Goal: Task Accomplishment & Management: Complete application form

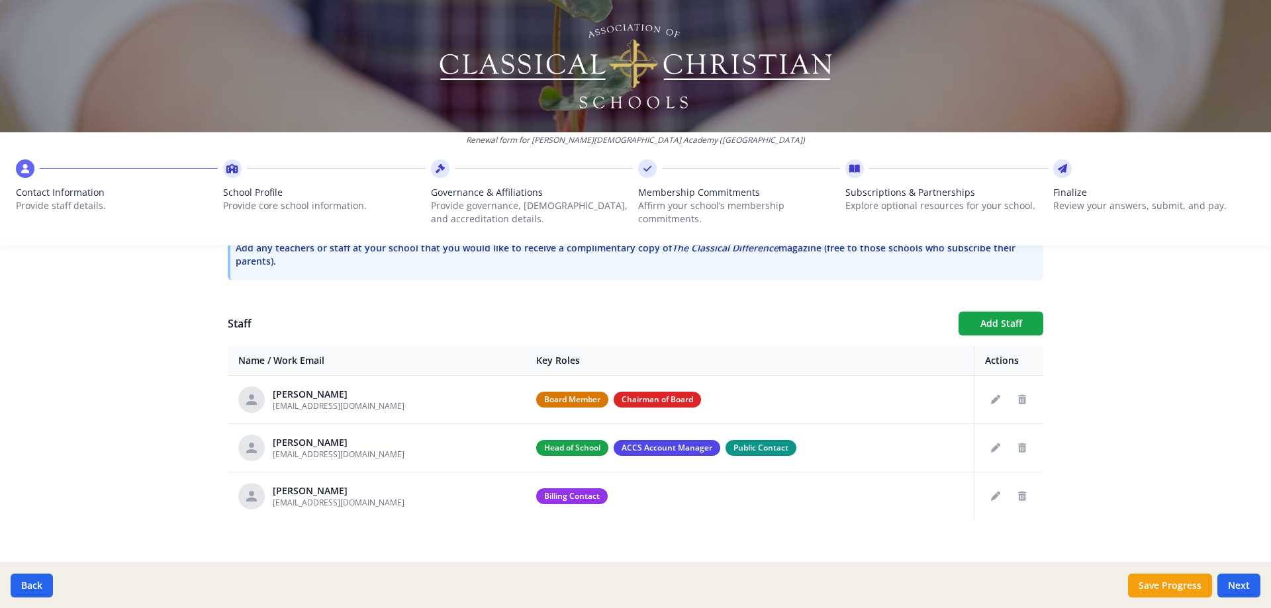
scroll to position [436, 0]
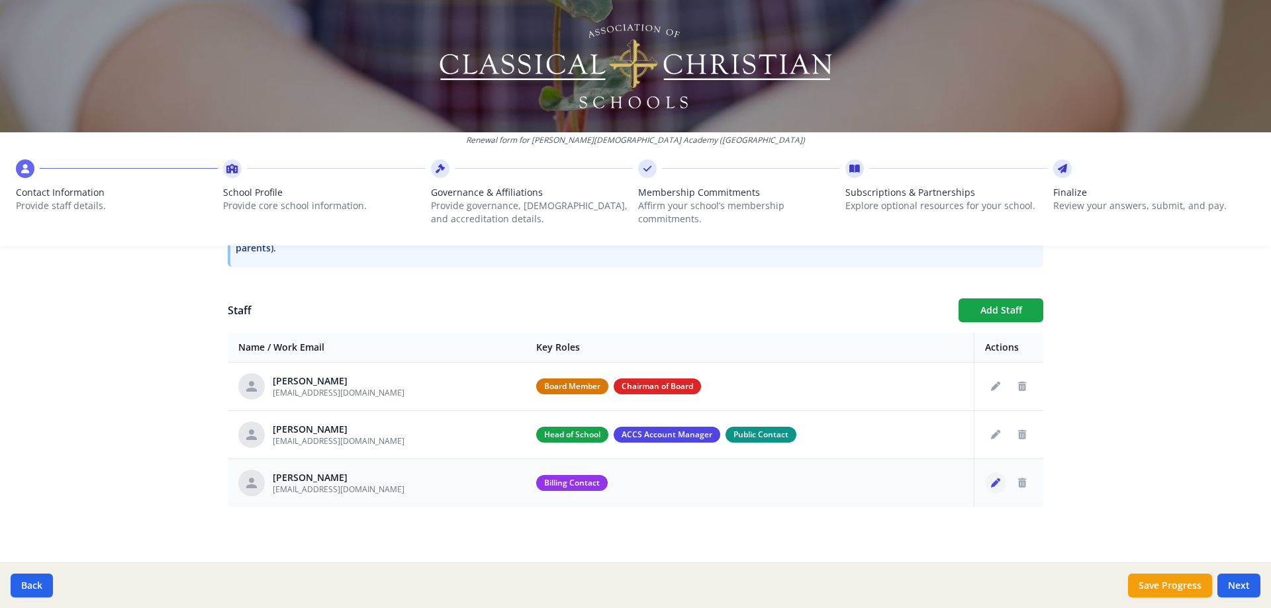
click at [991, 481] on icon "Edit staff" at bounding box center [995, 483] width 9 height 9
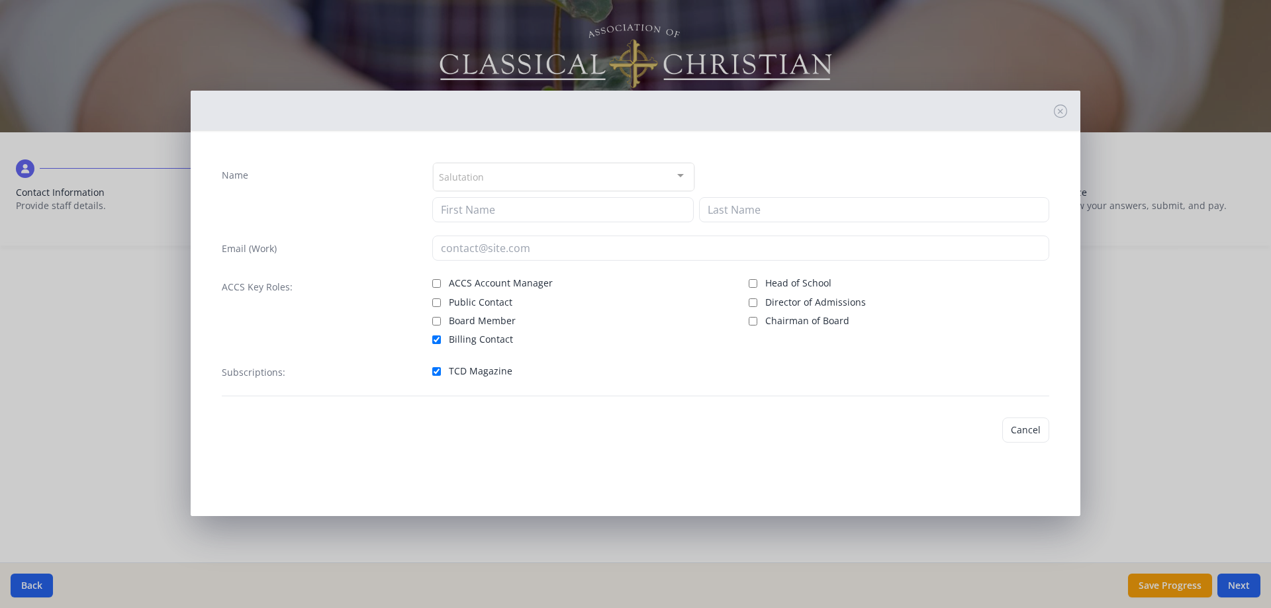
type input "[PERSON_NAME]"
type input "[EMAIL_ADDRESS][DOMAIN_NAME]"
checkbox input "true"
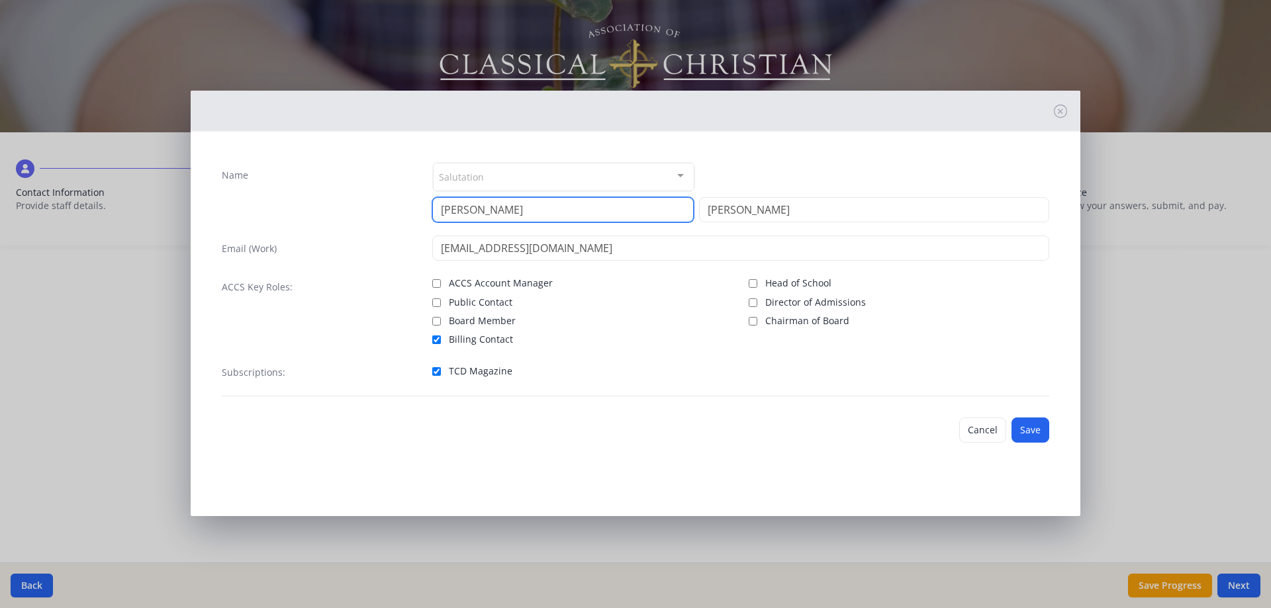
drag, startPoint x: 495, startPoint y: 211, endPoint x: 412, endPoint y: 211, distance: 82.7
click at [412, 211] on div "Name Salutation Mr. Mrs. Ms. Dr. Rev. Fr. Esq. No elements found. Consider chan…" at bounding box center [635, 192] width 827 height 60
type input "Cate"
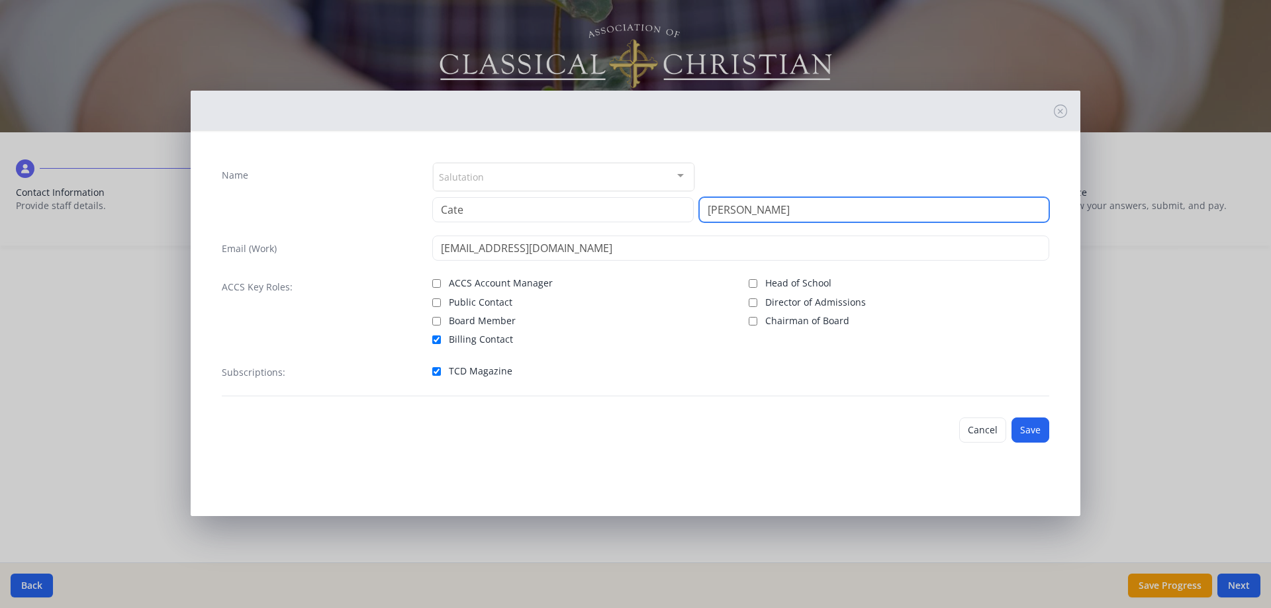
type input "[PERSON_NAME]"
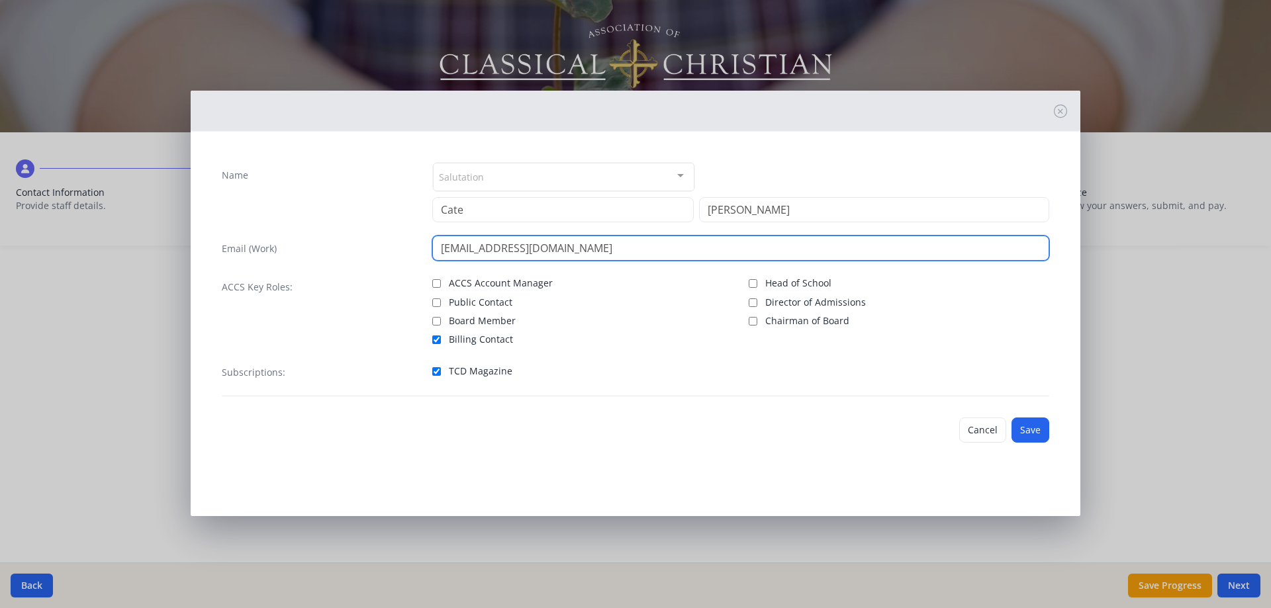
drag, startPoint x: 479, startPoint y: 246, endPoint x: 408, endPoint y: 243, distance: 70.9
click at [410, 243] on div "Email (Work) [EMAIL_ADDRESS][DOMAIN_NAME]" at bounding box center [635, 248] width 827 height 25
type input "[EMAIL_ADDRESS][DOMAIN_NAME]"
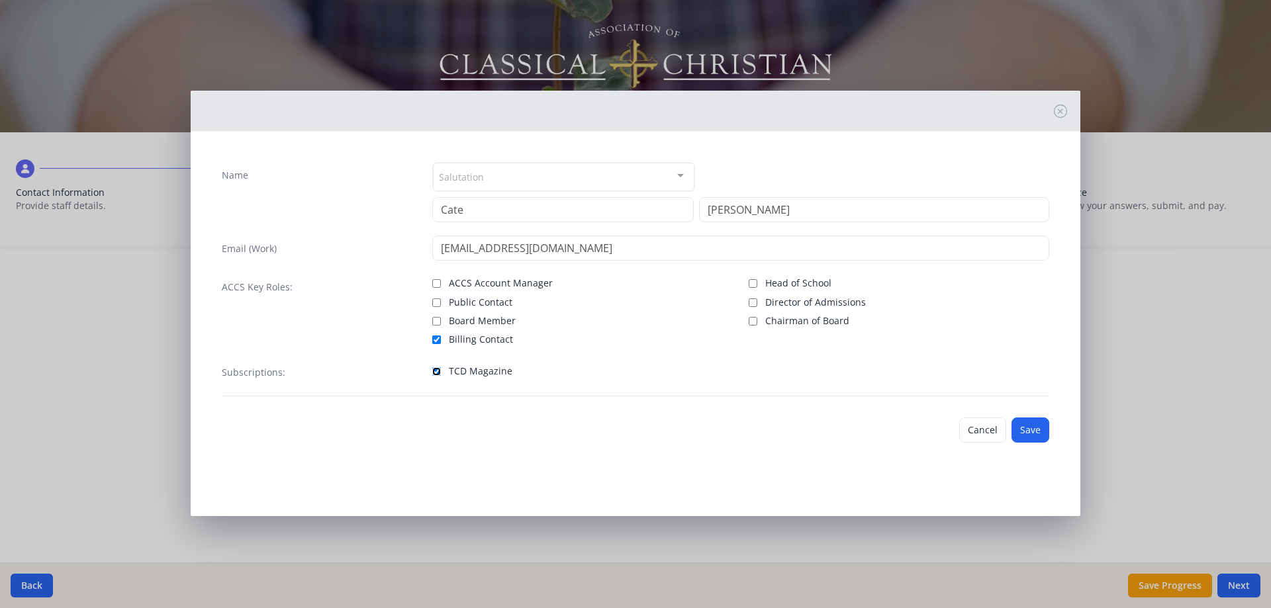
click at [432, 369] on input "TCD Magazine" at bounding box center [436, 371] width 9 height 9
checkbox input "false"
click at [1031, 432] on button "Save" at bounding box center [1030, 430] width 38 height 25
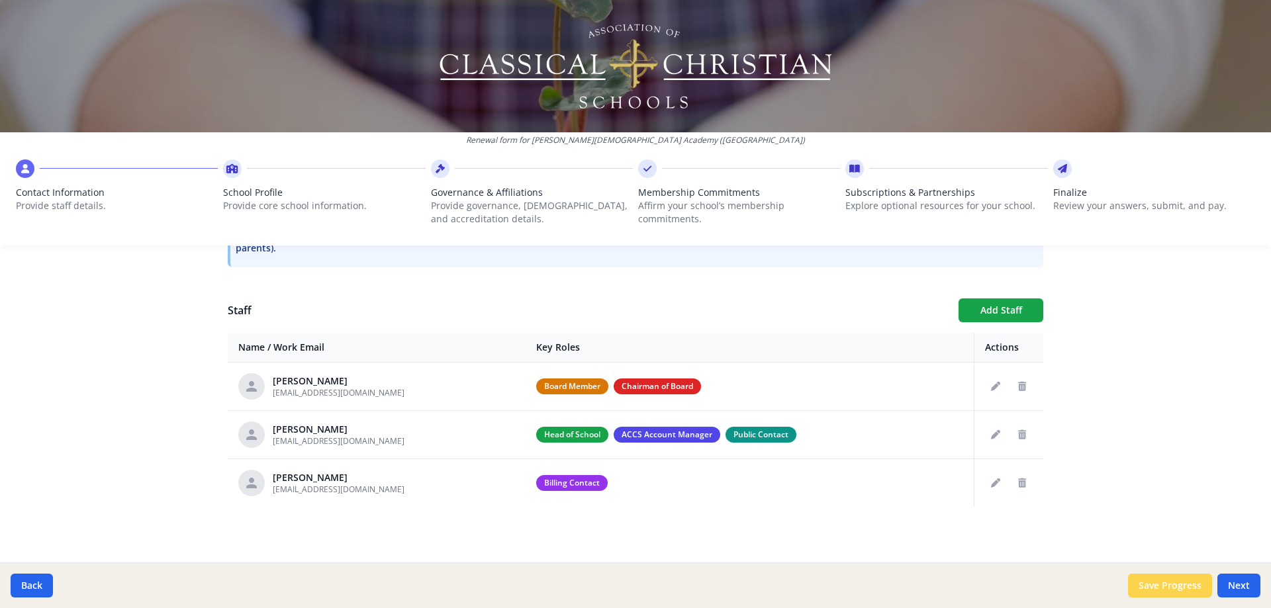
click at [1172, 582] on button "Save Progress" at bounding box center [1170, 586] width 84 height 24
click at [1230, 582] on button "Next" at bounding box center [1238, 586] width 43 height 24
type input "[PHONE_NUMBER]"
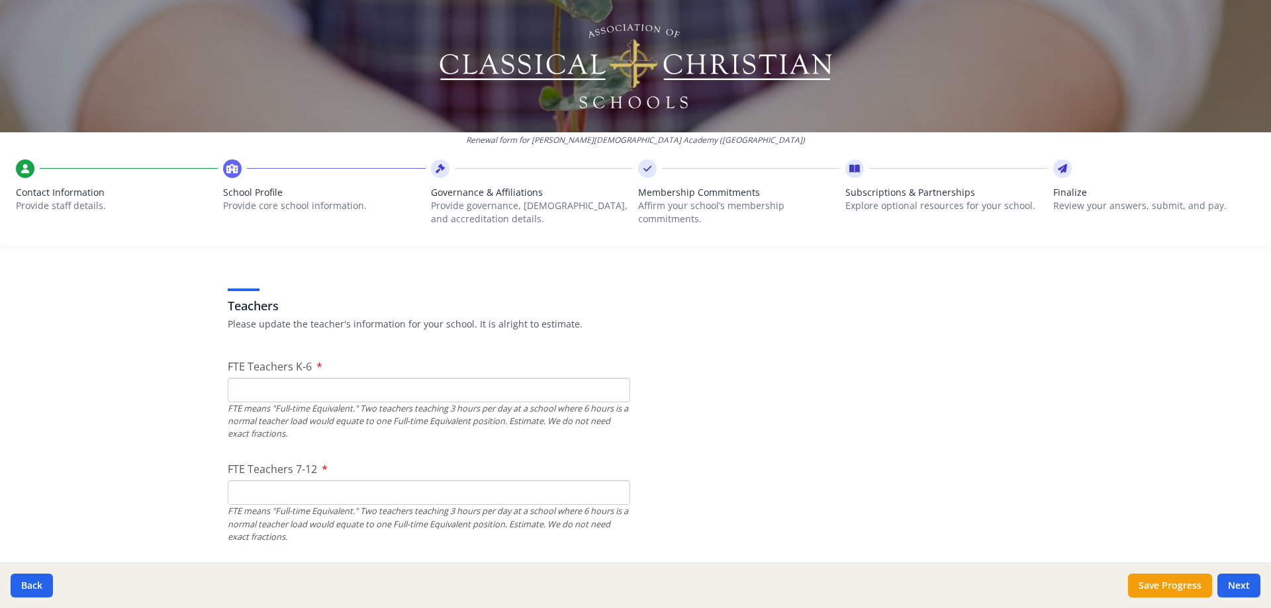
scroll to position [794, 0]
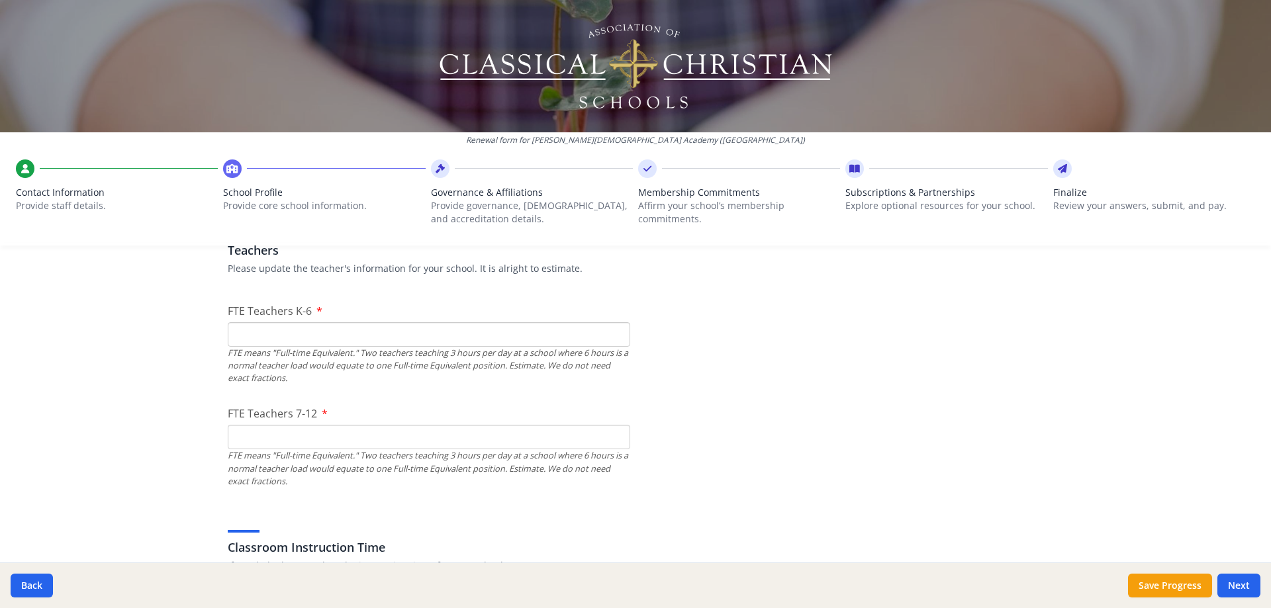
click at [267, 336] on input "FTE Teachers K-6" at bounding box center [429, 334] width 402 height 24
type input "7"
click at [326, 431] on input "FTE Teachers 7-12" at bounding box center [429, 437] width 402 height 24
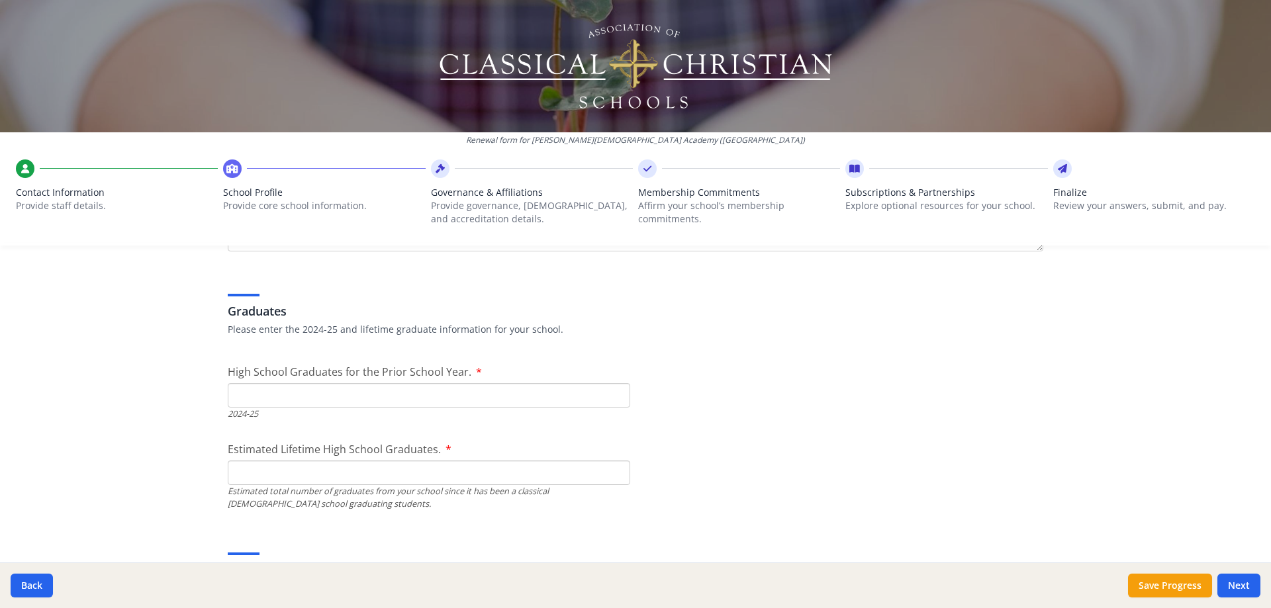
scroll to position [1986, 0]
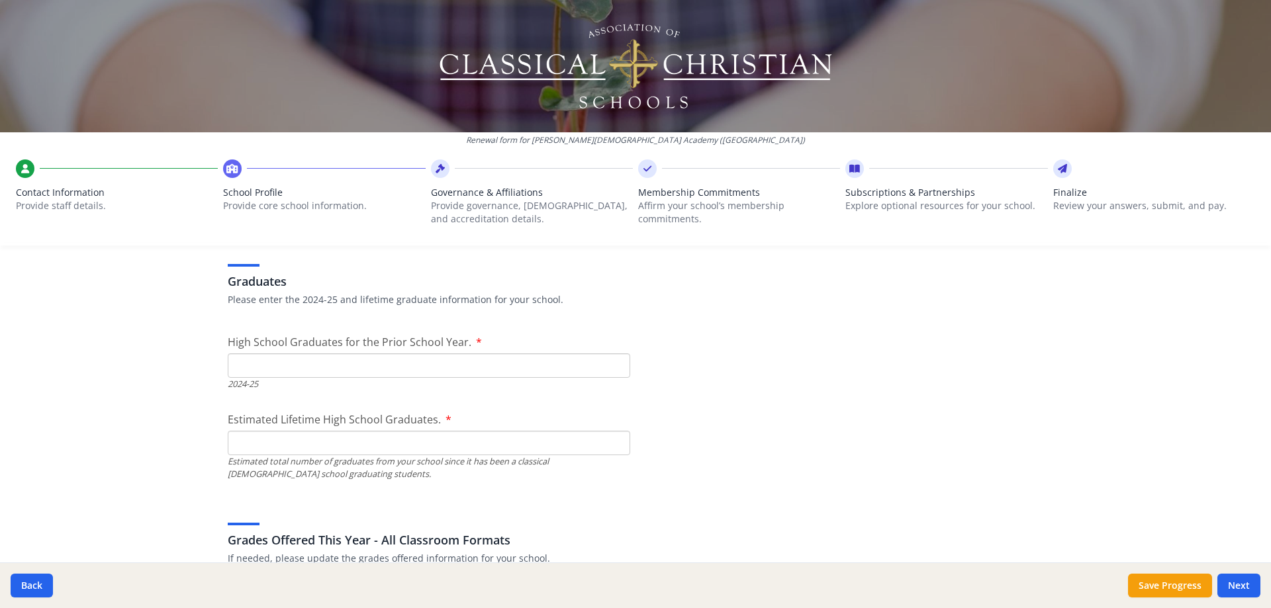
click at [274, 367] on input "High School Graduates for the Prior School Year." at bounding box center [429, 365] width 402 height 24
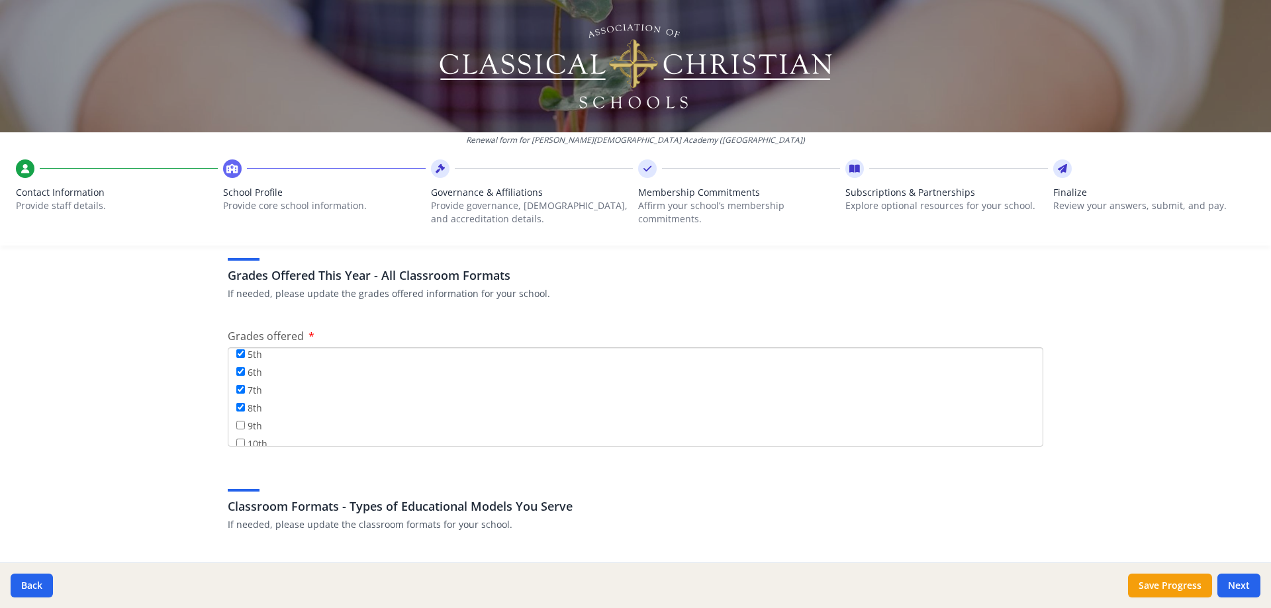
scroll to position [132, 0]
type input "0"
click at [236, 402] on input "9th" at bounding box center [240, 405] width 9 height 9
checkbox input "true"
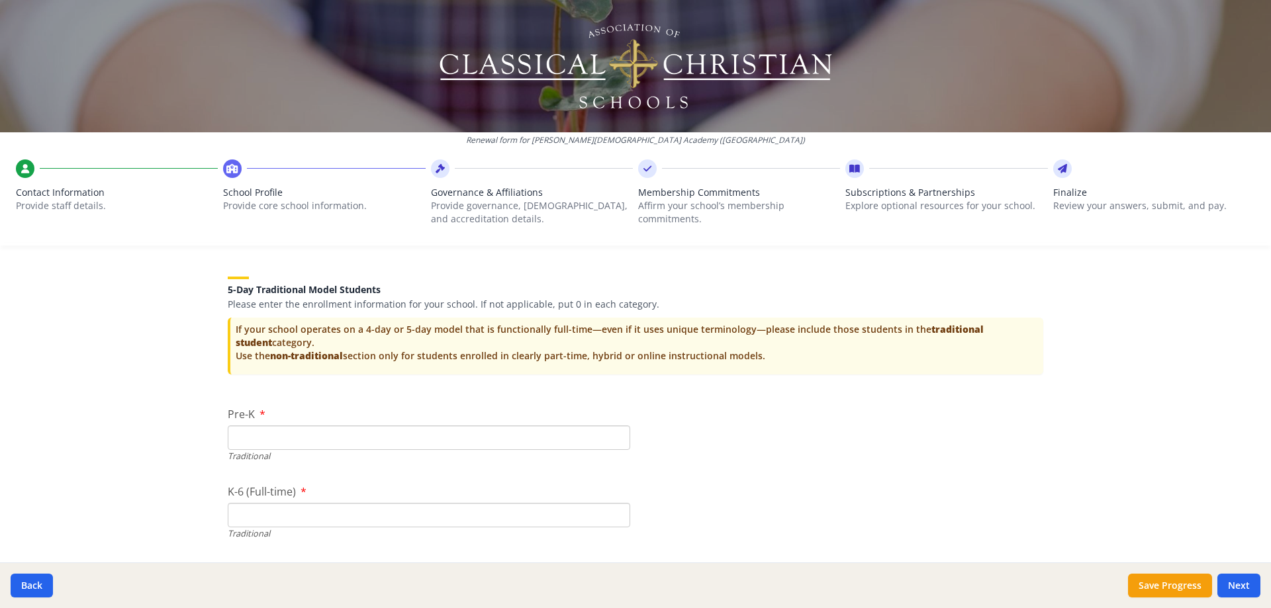
scroll to position [2780, 0]
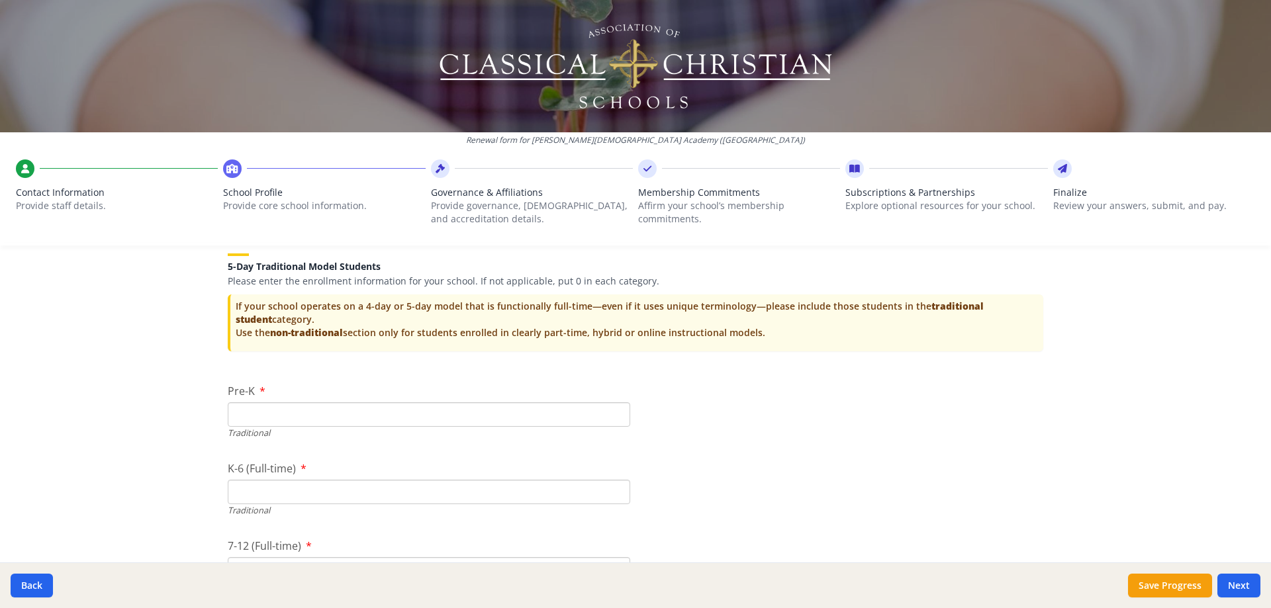
click at [349, 416] on input "Pre-K" at bounding box center [429, 414] width 402 height 24
type input "1"
click at [609, 413] on input "1" at bounding box center [429, 414] width 402 height 24
type input "0"
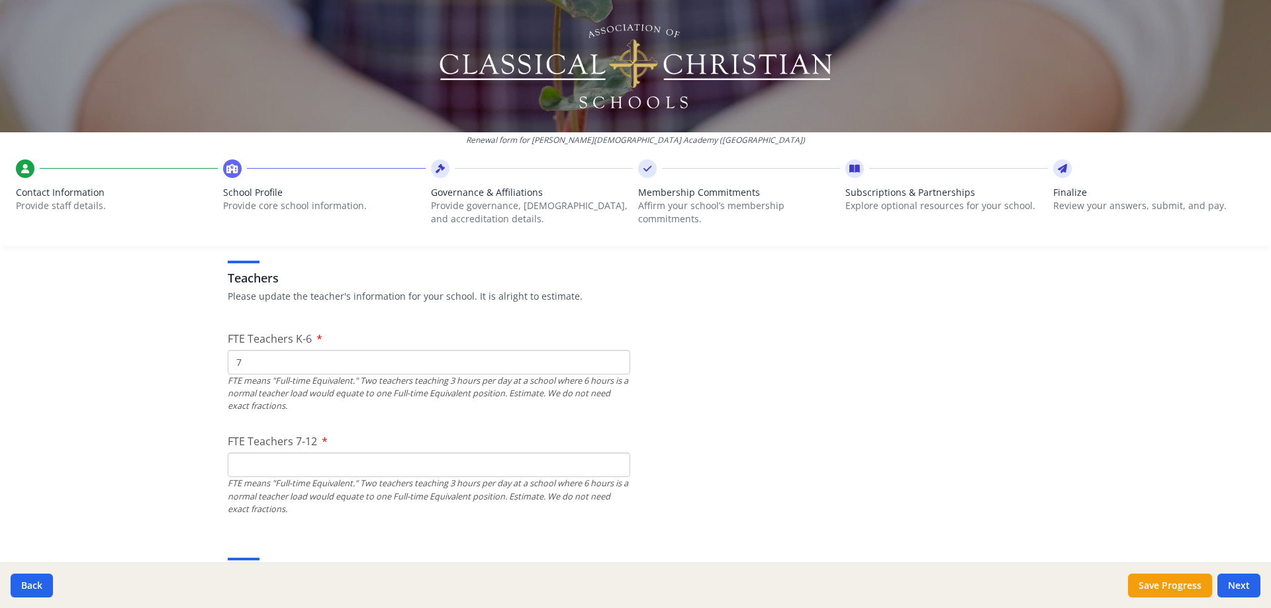
scroll to position [794, 0]
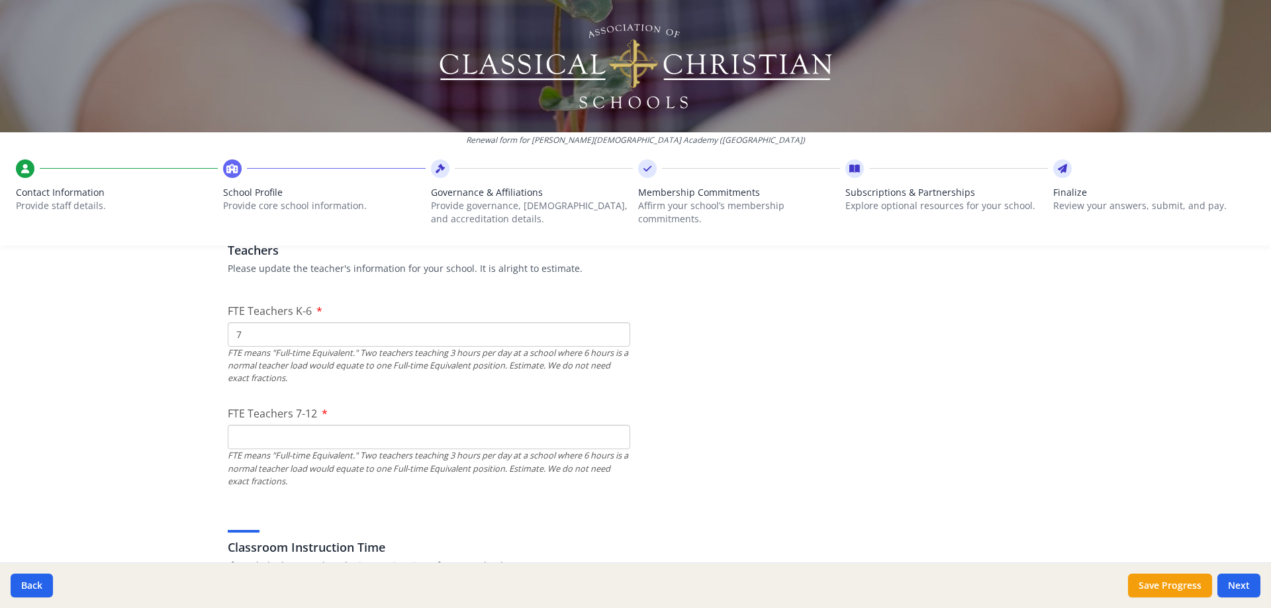
click at [292, 432] on input "FTE Teachers 7-12" at bounding box center [429, 437] width 402 height 24
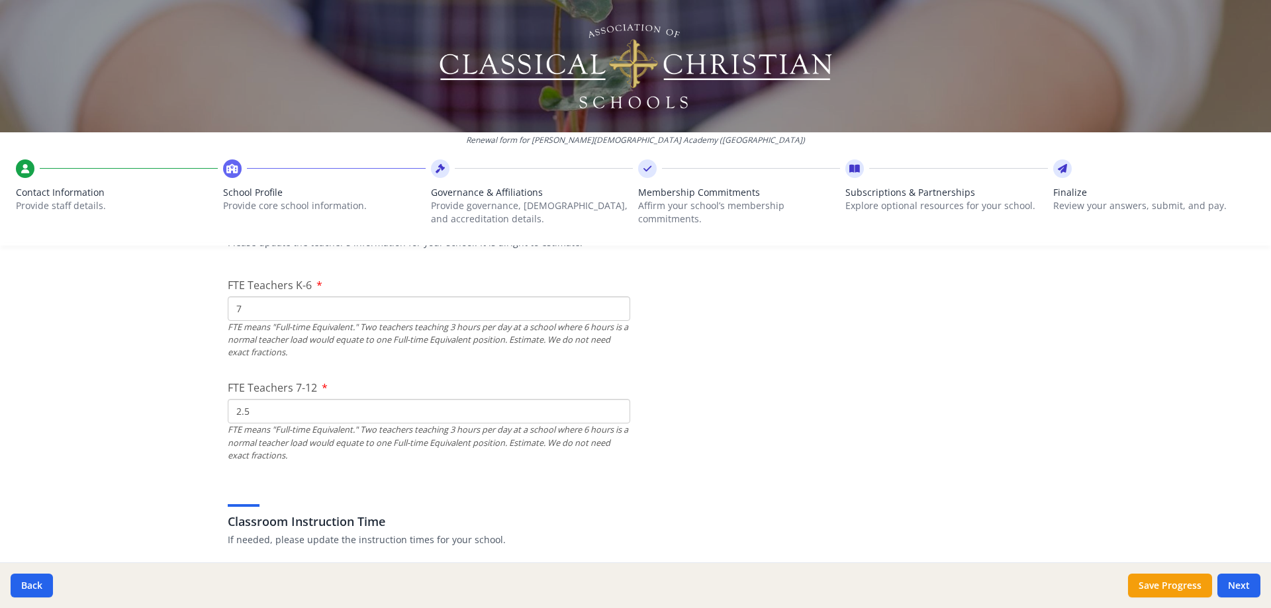
scroll to position [860, 0]
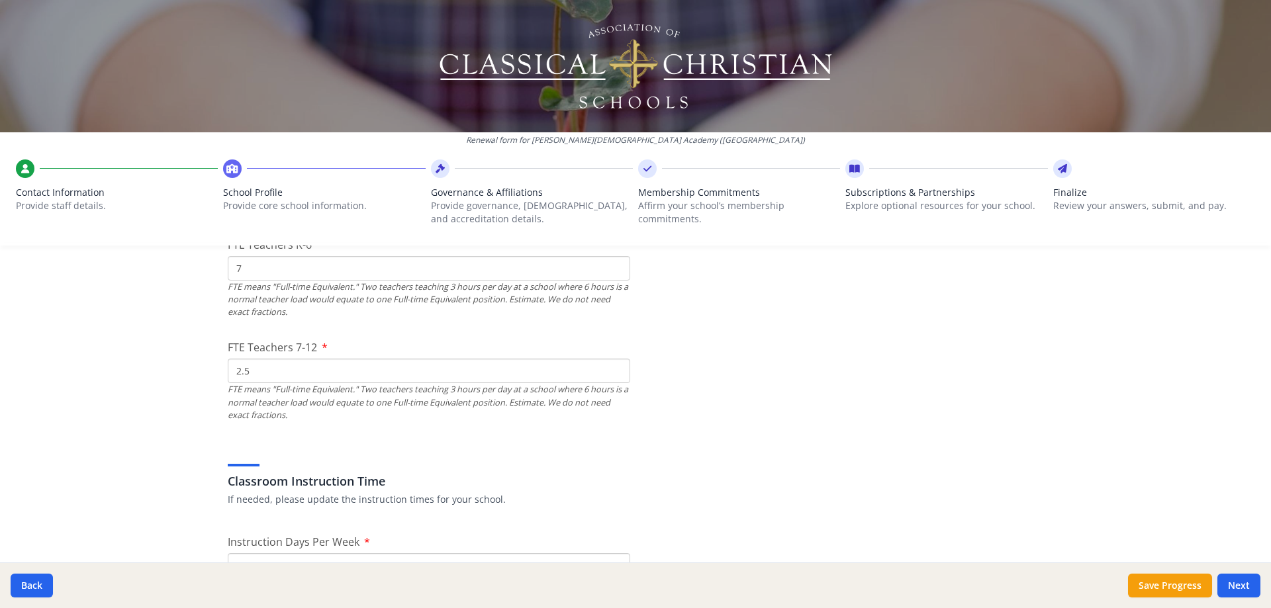
drag, startPoint x: 232, startPoint y: 370, endPoint x: 210, endPoint y: 369, distance: 21.9
type input "3"
click at [399, 416] on div "FTE means "Full-time Equivalent." Two teachers teaching 3 hours per day at a sc…" at bounding box center [429, 402] width 402 height 38
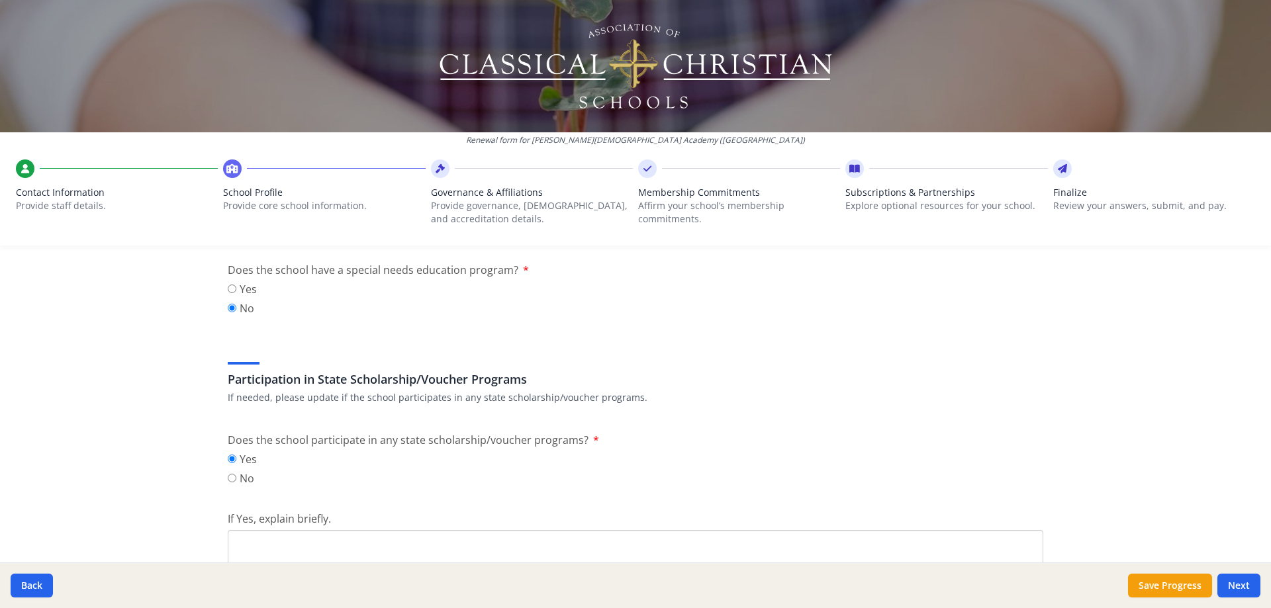
scroll to position [1655, 0]
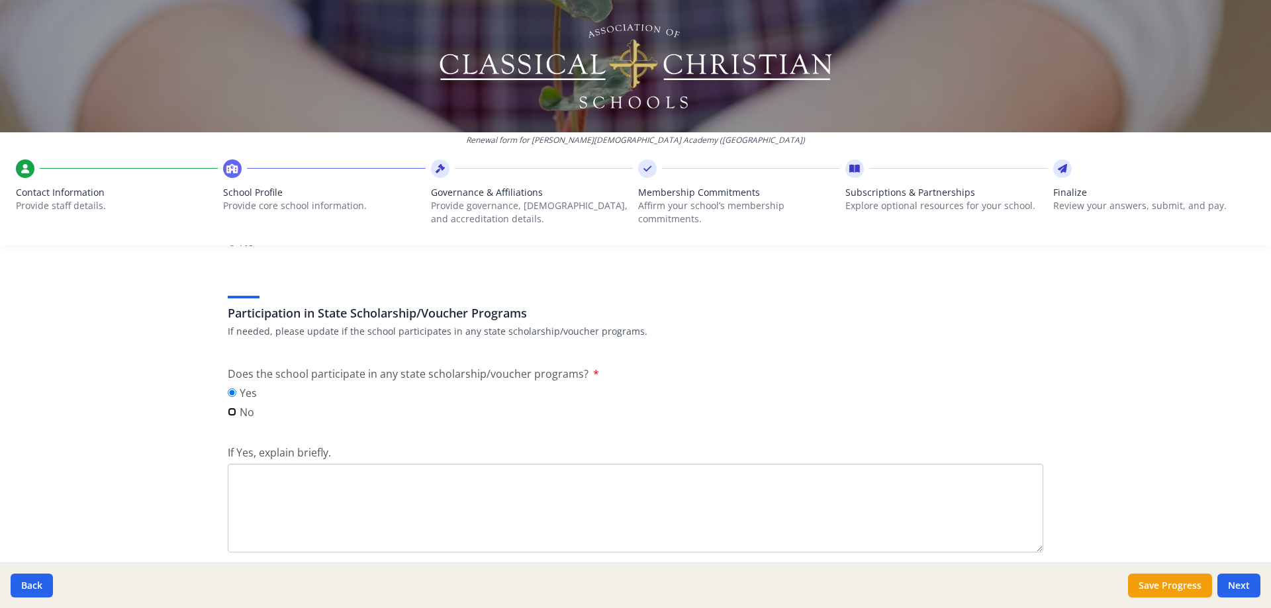
click at [228, 412] on input "No" at bounding box center [232, 412] width 9 height 9
radio input "true"
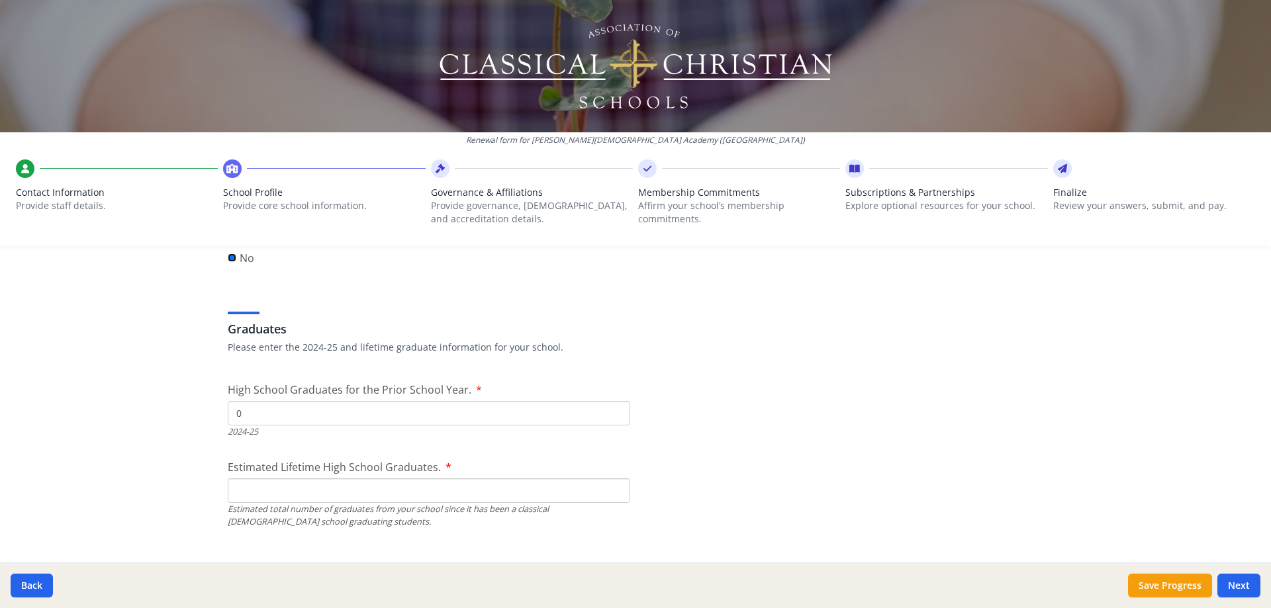
scroll to position [1853, 0]
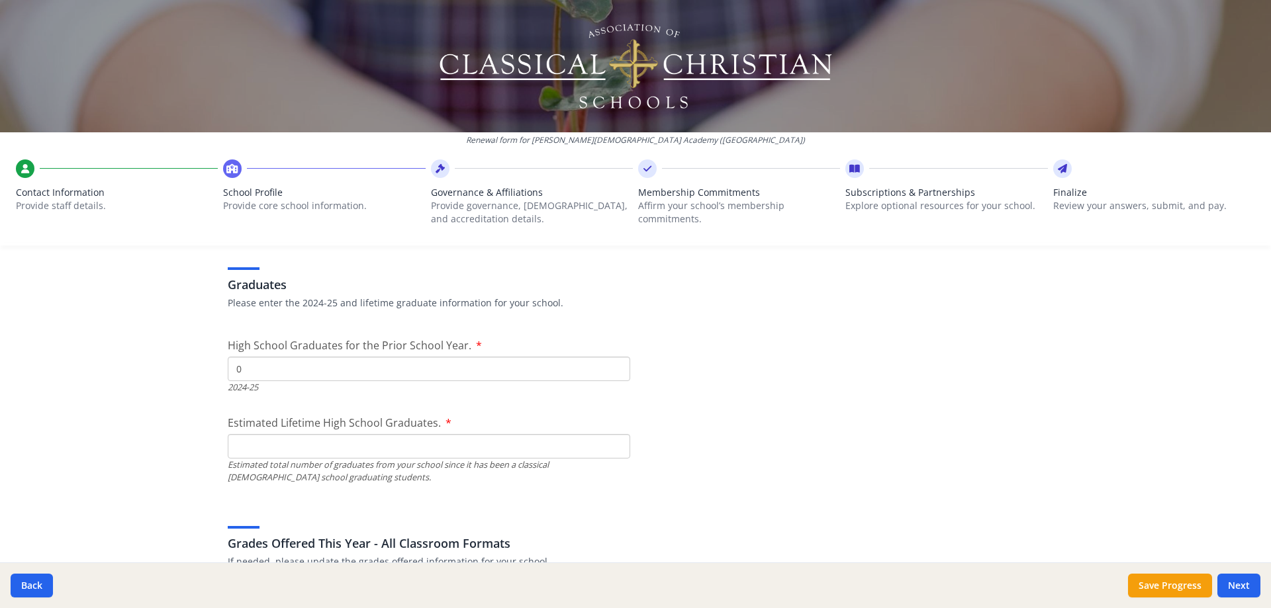
click at [269, 449] on input "Estimated Lifetime High School Graduates." at bounding box center [429, 446] width 402 height 24
click at [285, 444] on input "Estimated Lifetime High School Graduates." at bounding box center [429, 446] width 402 height 24
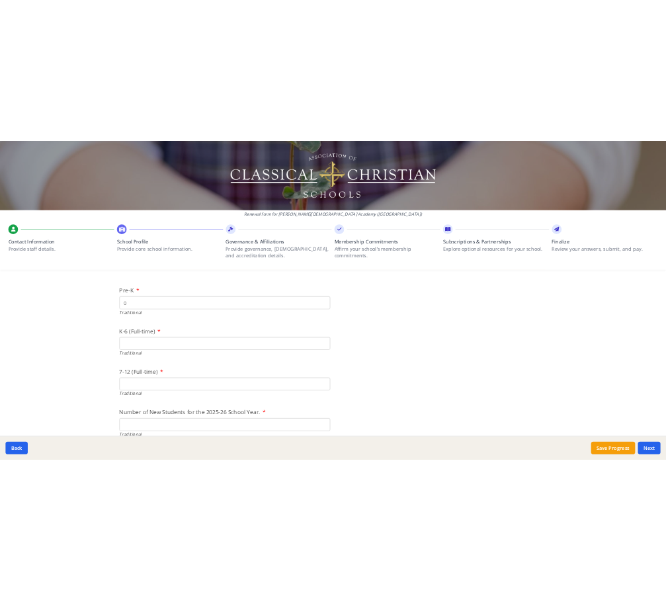
scroll to position [2780, 0]
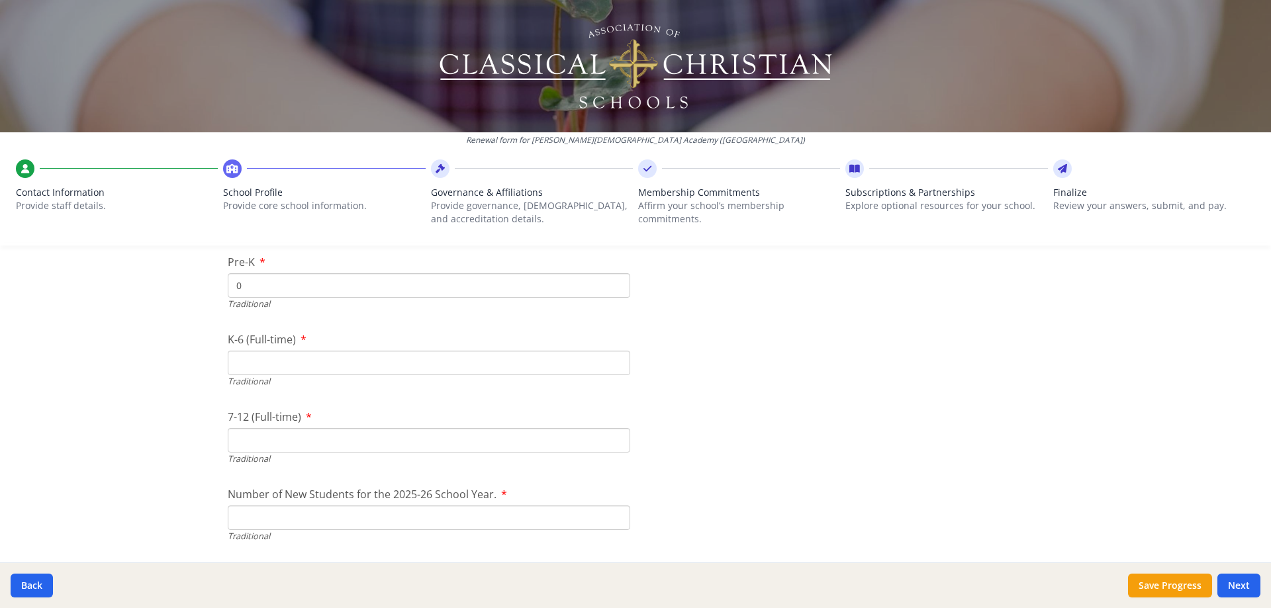
type input "0"
click at [269, 365] on input "K-6 (Full-time)" at bounding box center [429, 363] width 402 height 24
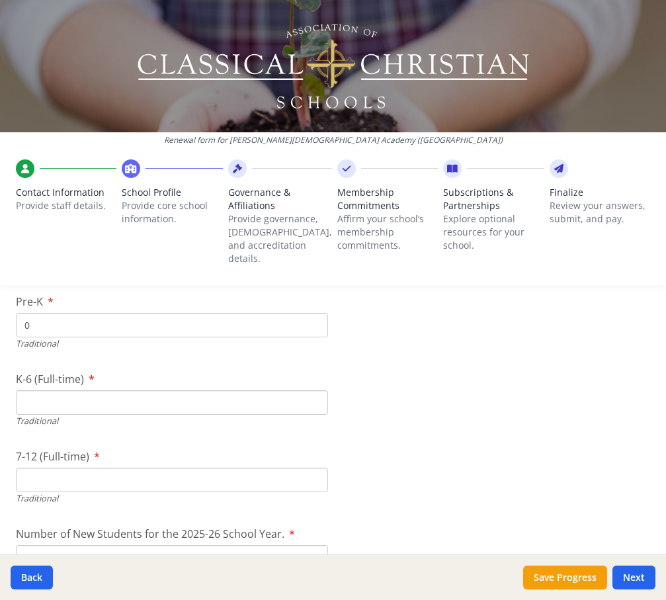
scroll to position [2806, 0]
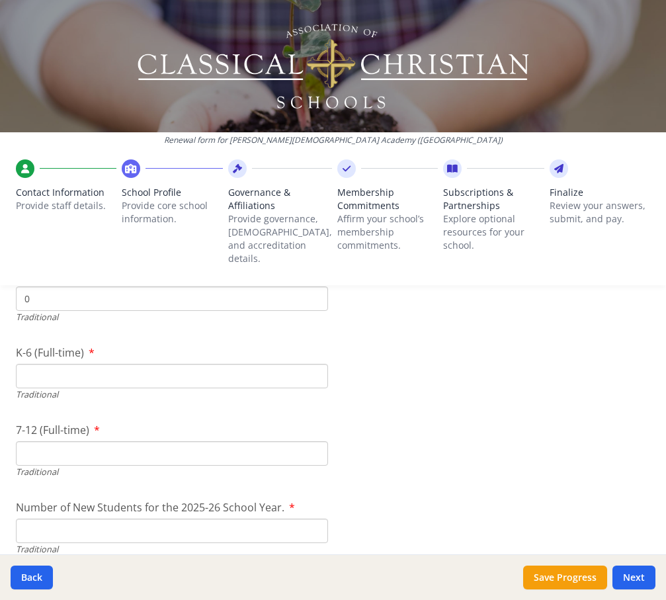
click at [104, 369] on input "K-6 (Full-time)" at bounding box center [172, 376] width 312 height 24
type input "85"
click at [66, 441] on input "7-12 (Full-time)" at bounding box center [172, 453] width 312 height 24
type input "21"
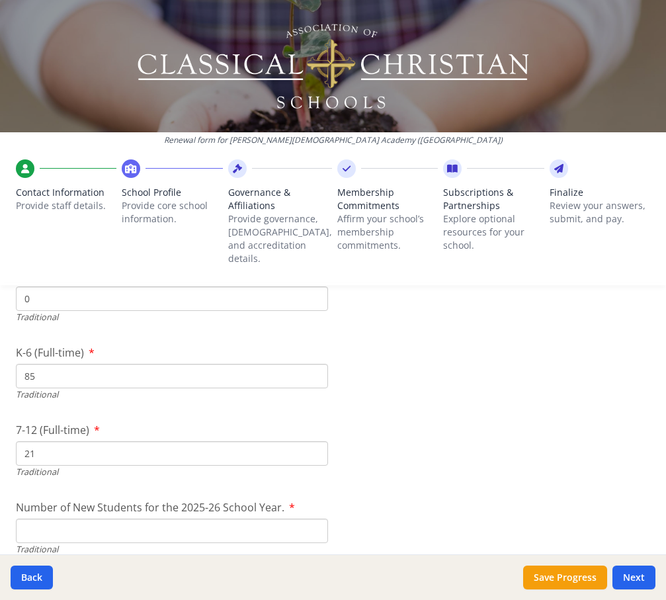
click at [66, 521] on input "Number of New Students for the 2025-26 School Year." at bounding box center [172, 531] width 312 height 24
click at [136, 519] on input "Number of New Students for the 2025-26 School Year." at bounding box center [172, 531] width 312 height 24
type input "15"
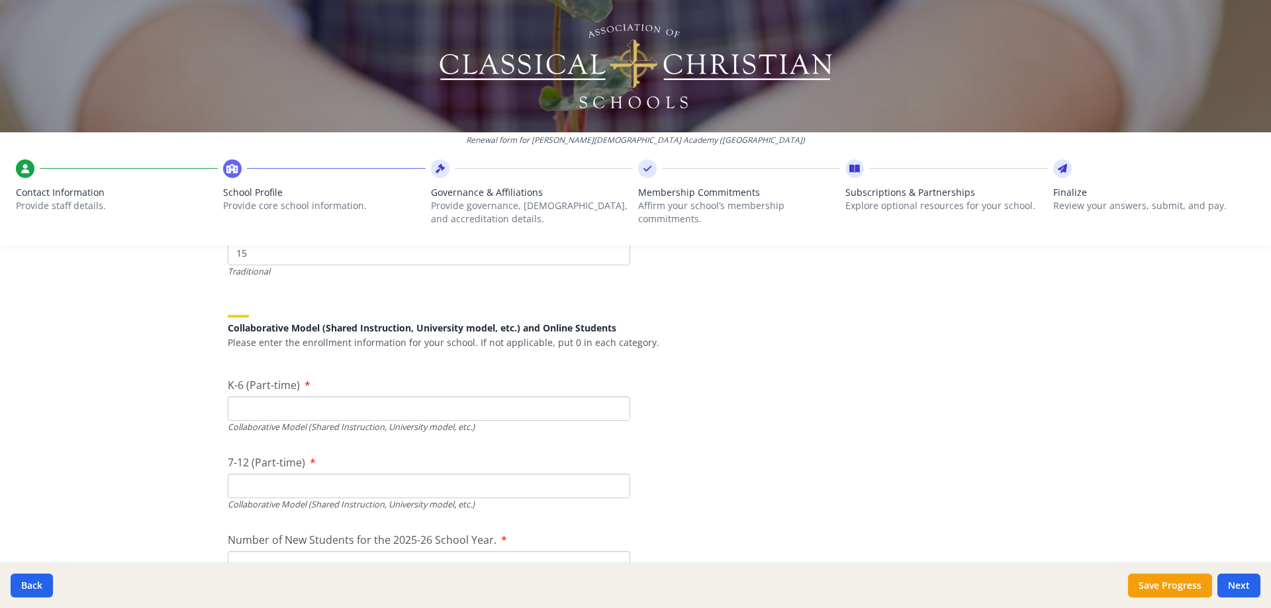
scroll to position [3111, 0]
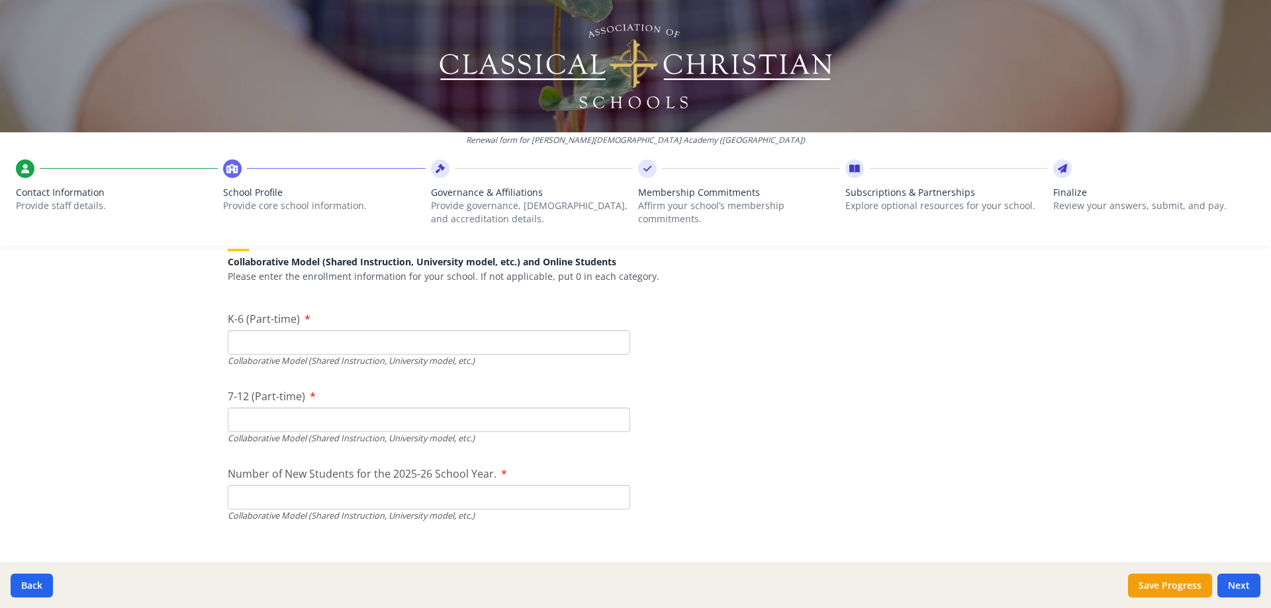
click at [385, 336] on input "K-6 (Part-time)" at bounding box center [429, 342] width 402 height 24
type input "0"
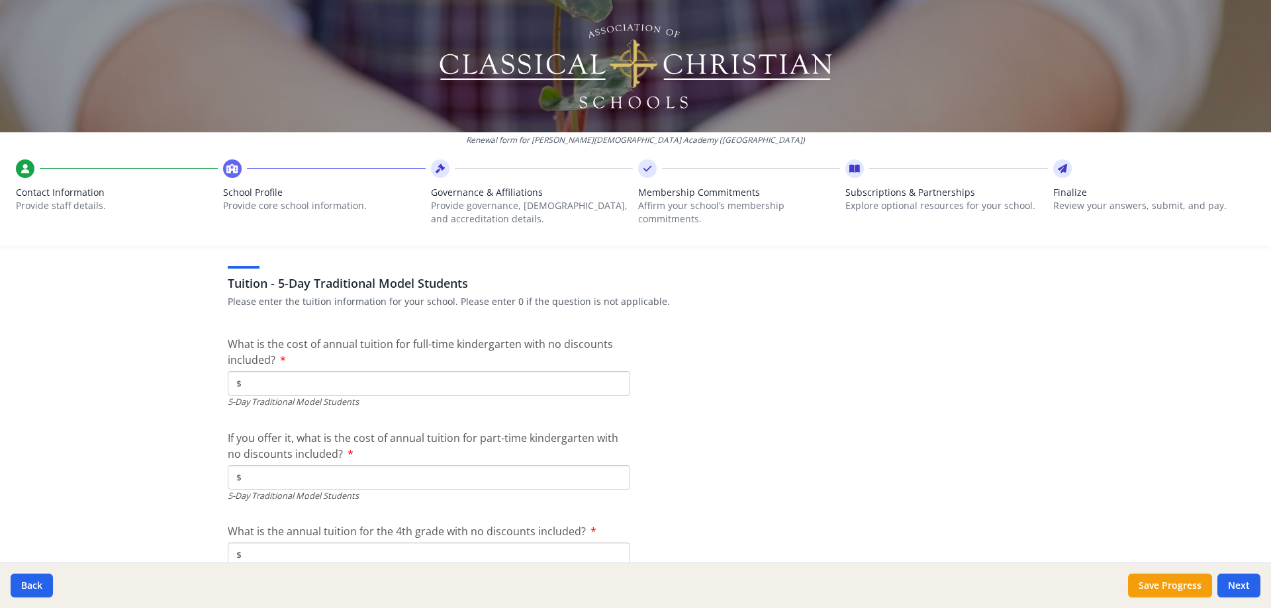
scroll to position [3442, 0]
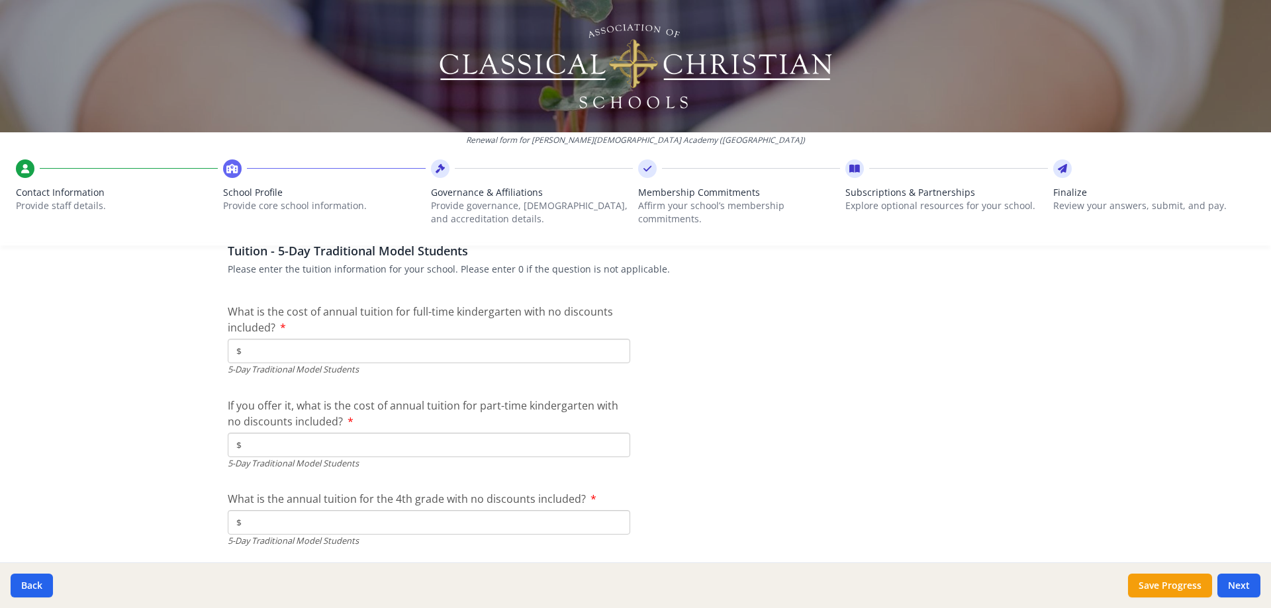
type input "0"
click at [361, 353] on input "$" at bounding box center [429, 351] width 402 height 24
type input "$4 850.00"
click at [295, 443] on input "$" at bounding box center [429, 445] width 402 height 24
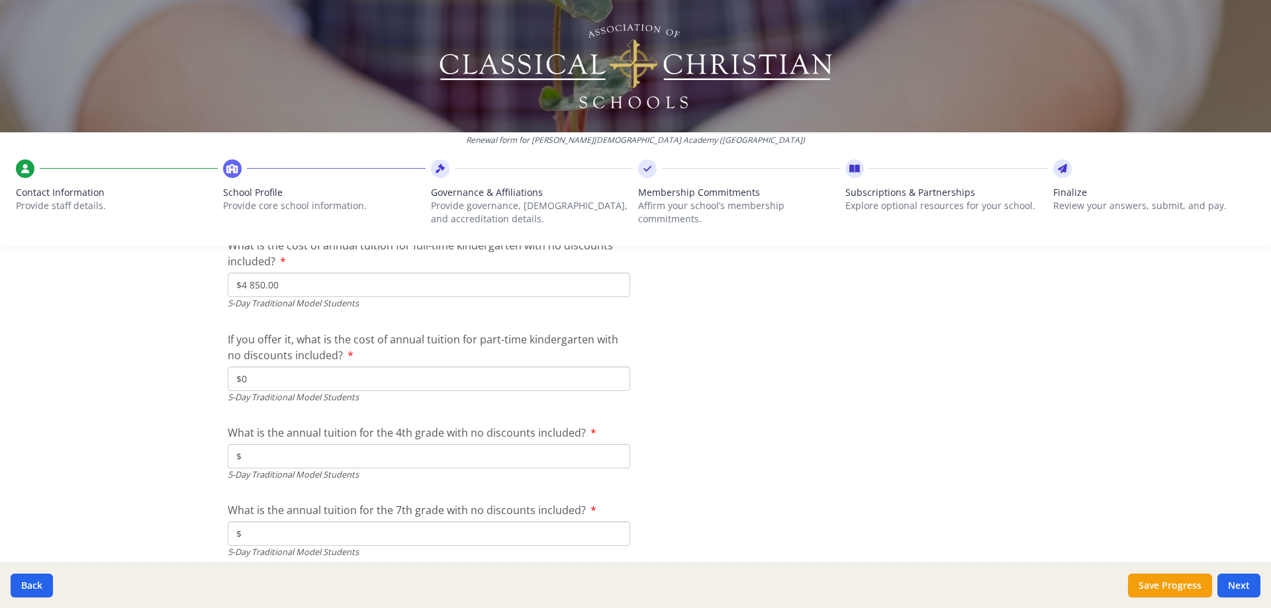
type input "$0"
click at [338, 461] on input "$" at bounding box center [429, 456] width 402 height 24
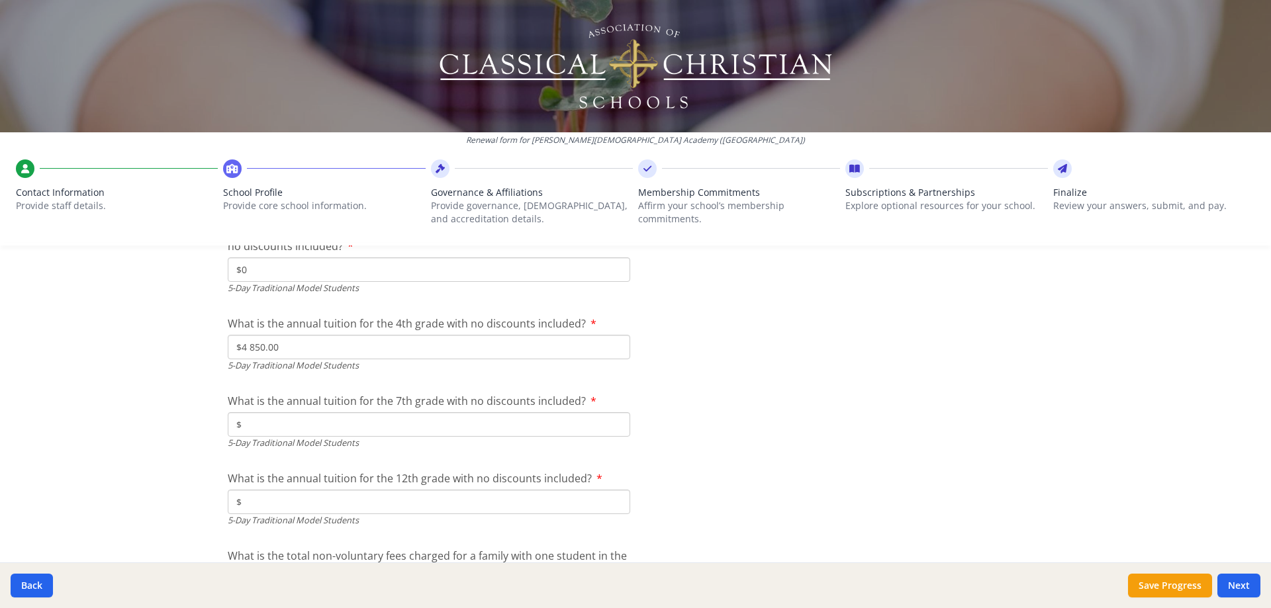
scroll to position [3640, 0]
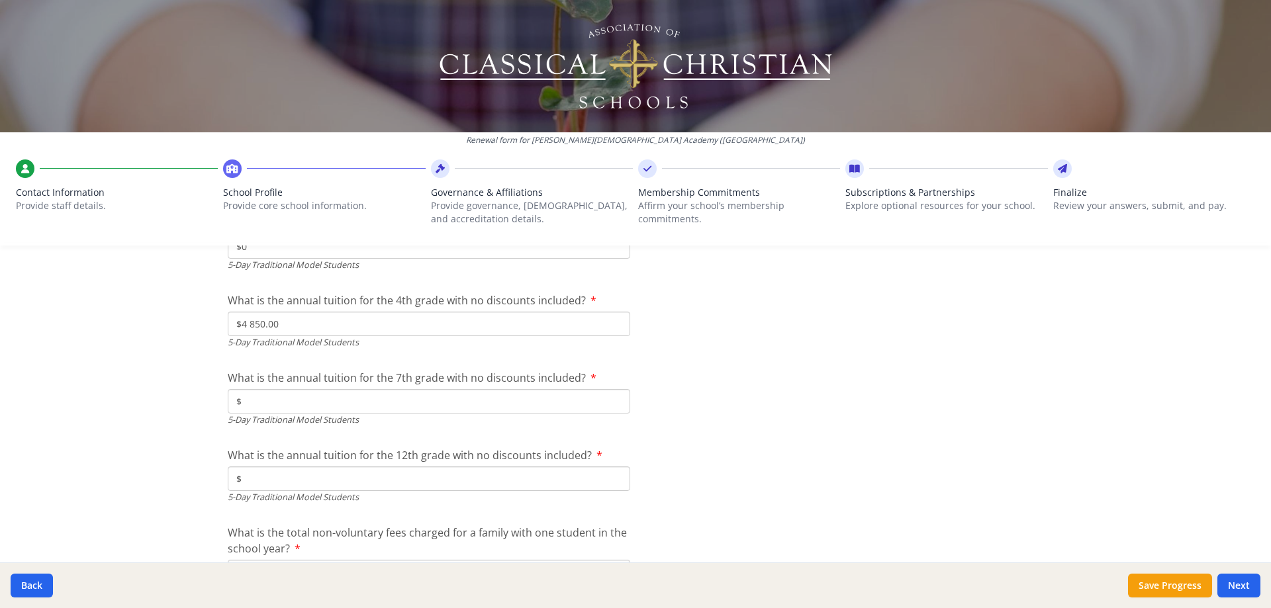
type input "$4 850.00"
click at [310, 400] on input "$" at bounding box center [429, 401] width 402 height 24
type input "$4 850.00"
click at [342, 481] on input "$" at bounding box center [429, 479] width 402 height 24
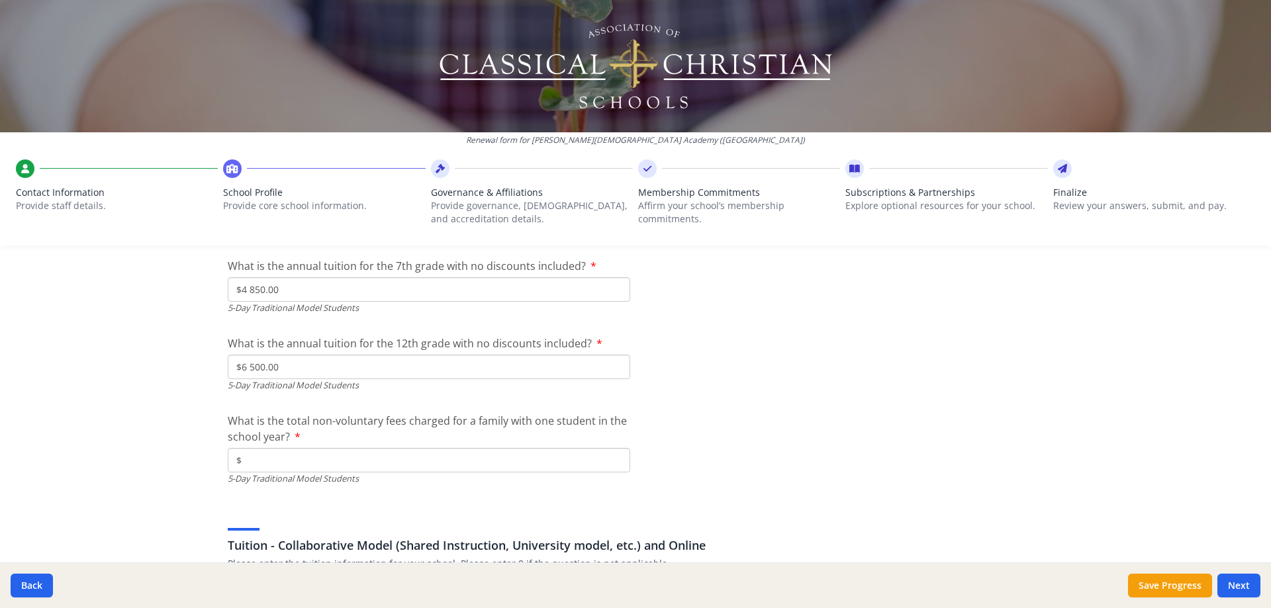
scroll to position [3773, 0]
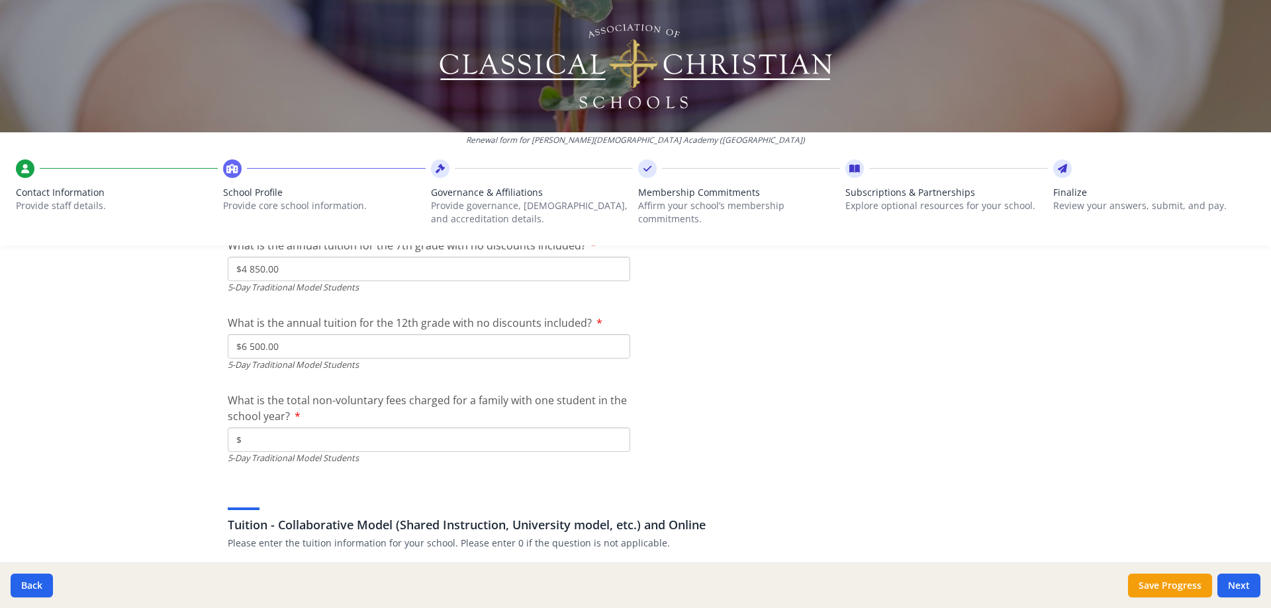
type input "$6 500.00"
click at [387, 437] on input "$" at bounding box center [429, 440] width 402 height 24
type input "$600"
click at [486, 463] on div "5-Day Traditional Model Students" at bounding box center [429, 458] width 402 height 13
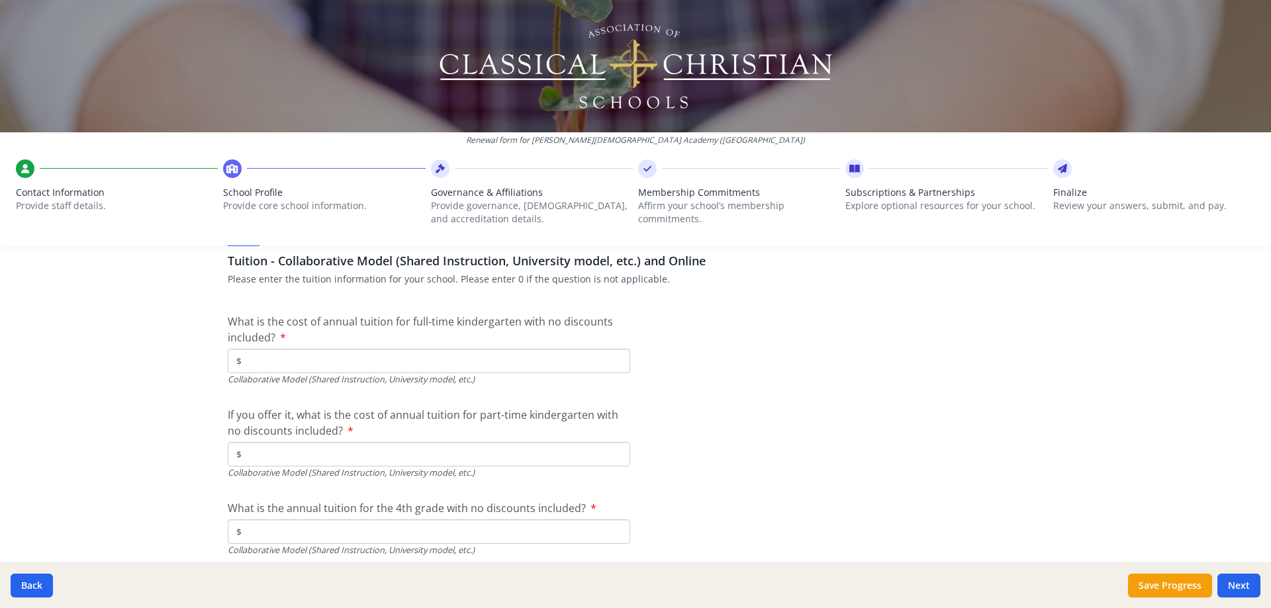
scroll to position [4037, 0]
type input "$0"
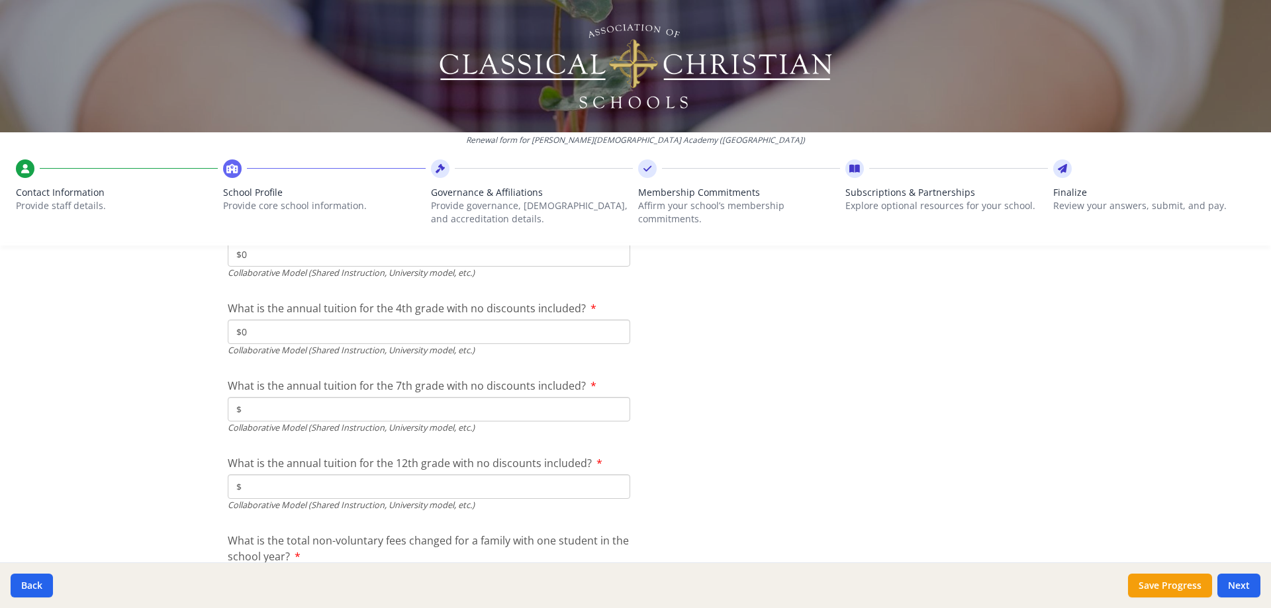
scroll to position [4302, 0]
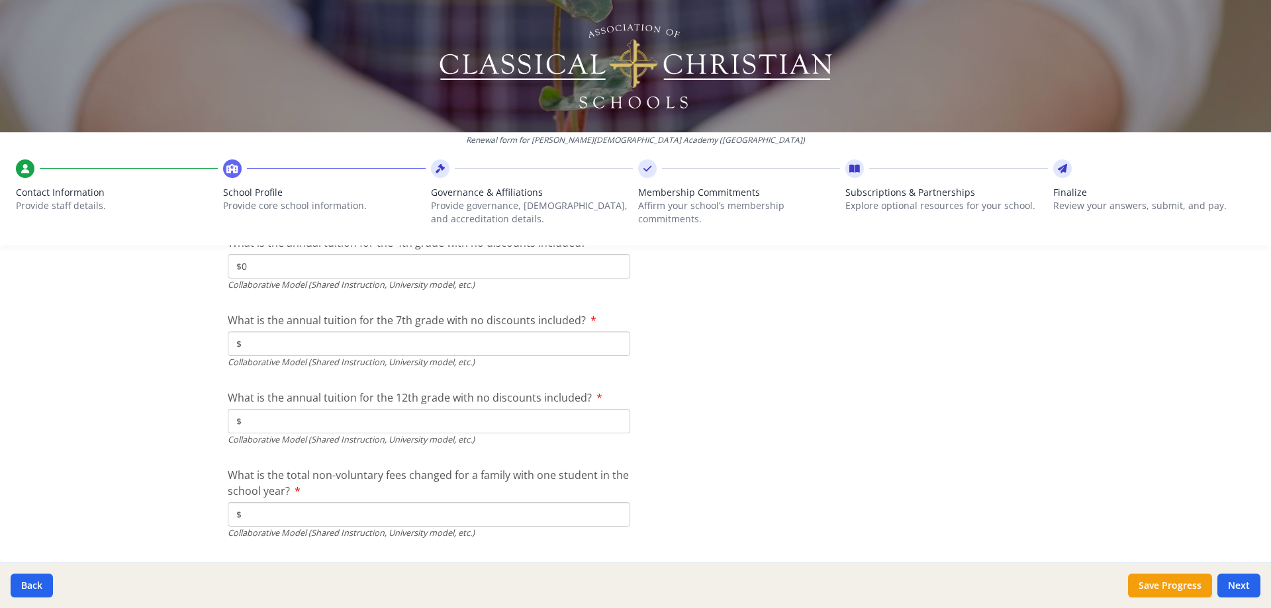
type input "$0"
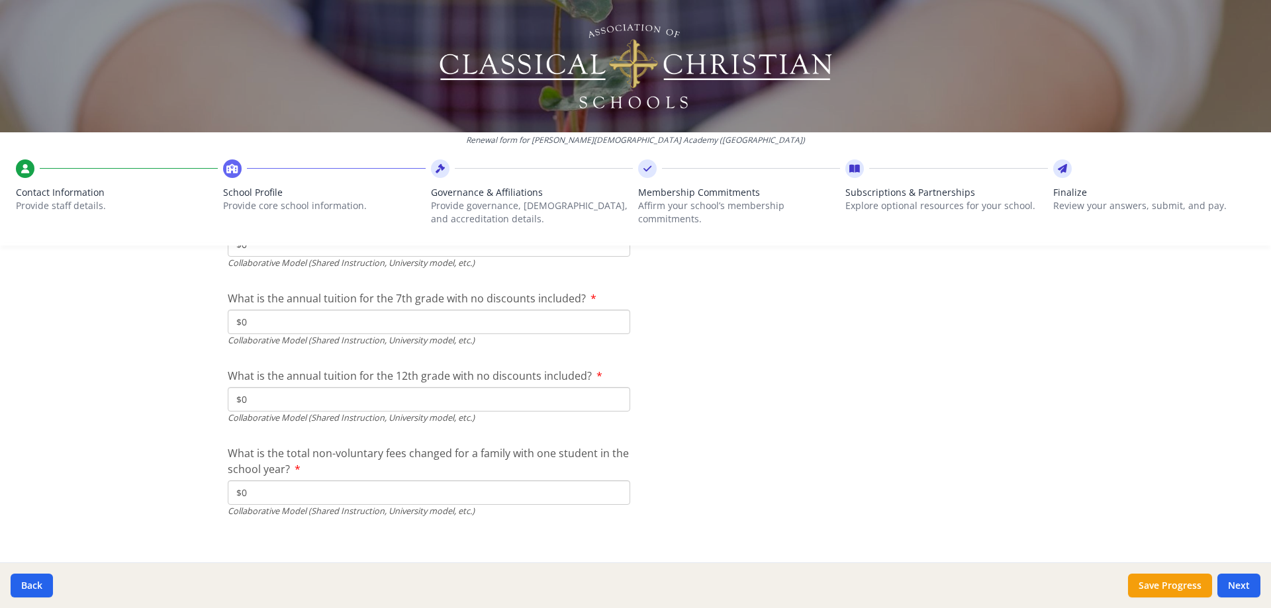
scroll to position [4335, 0]
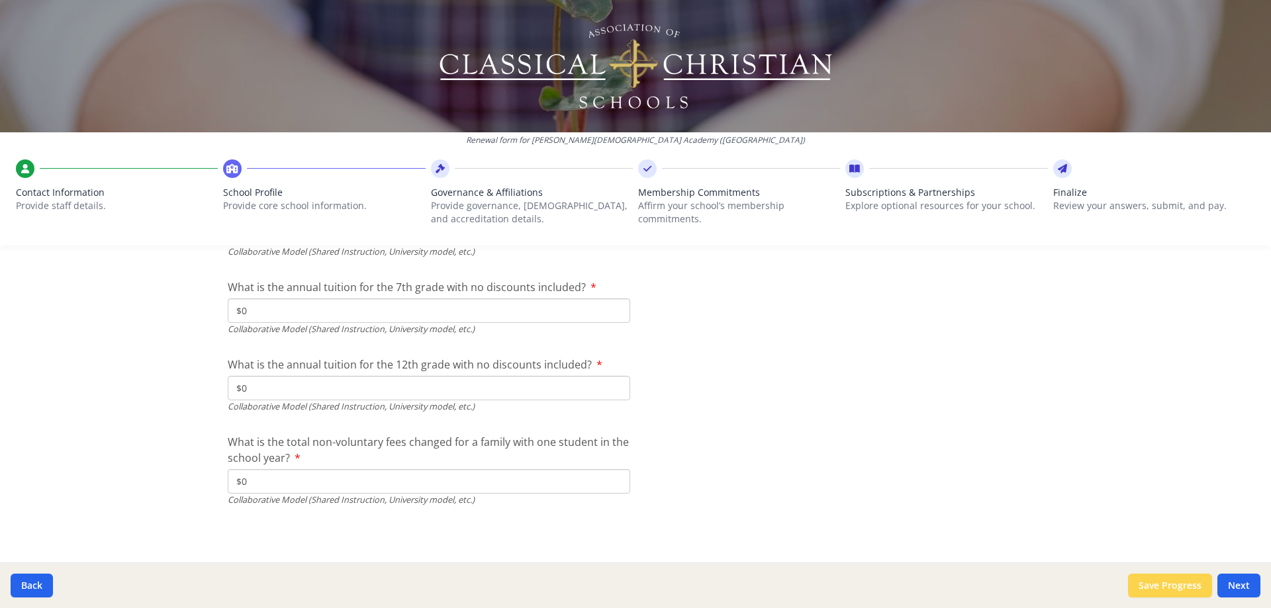
type input "$0"
click at [1161, 582] on button "Save Progress" at bounding box center [1170, 586] width 84 height 24
type input "[PHONE_NUMBER]"
click at [1240, 582] on button "Next" at bounding box center [1238, 586] width 43 height 24
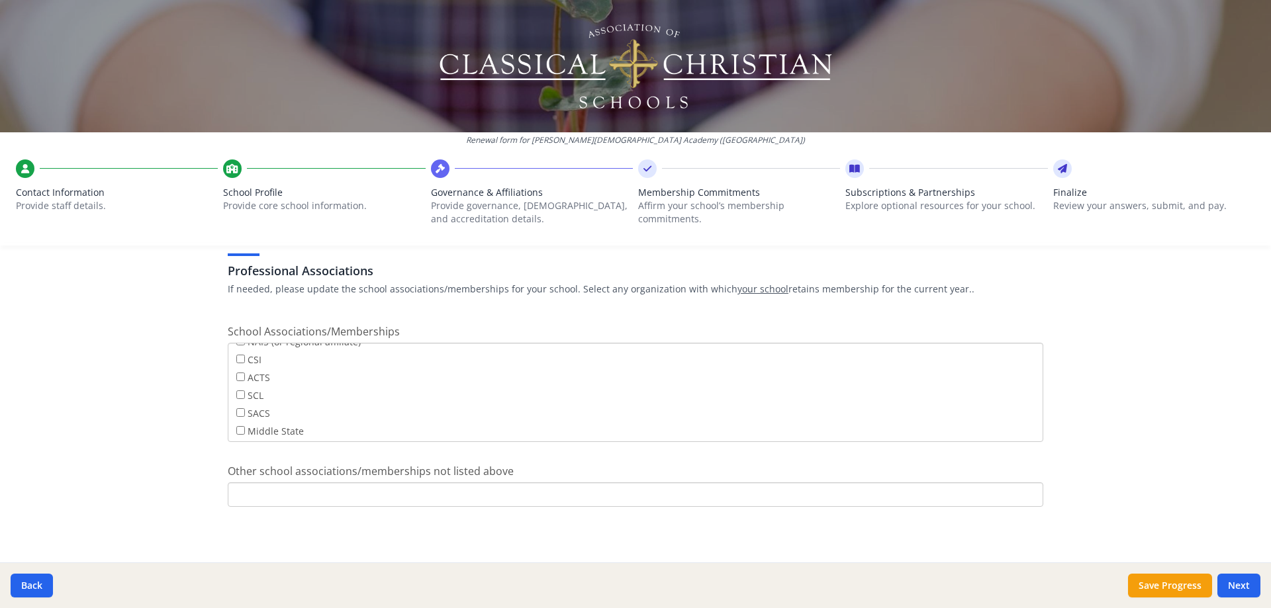
scroll to position [0, 0]
click at [281, 503] on input "Other school associations/memberships not listed above" at bounding box center [635, 494] width 815 height 24
type input "ACCS"
click at [1176, 588] on button "Save Progress" at bounding box center [1170, 586] width 84 height 24
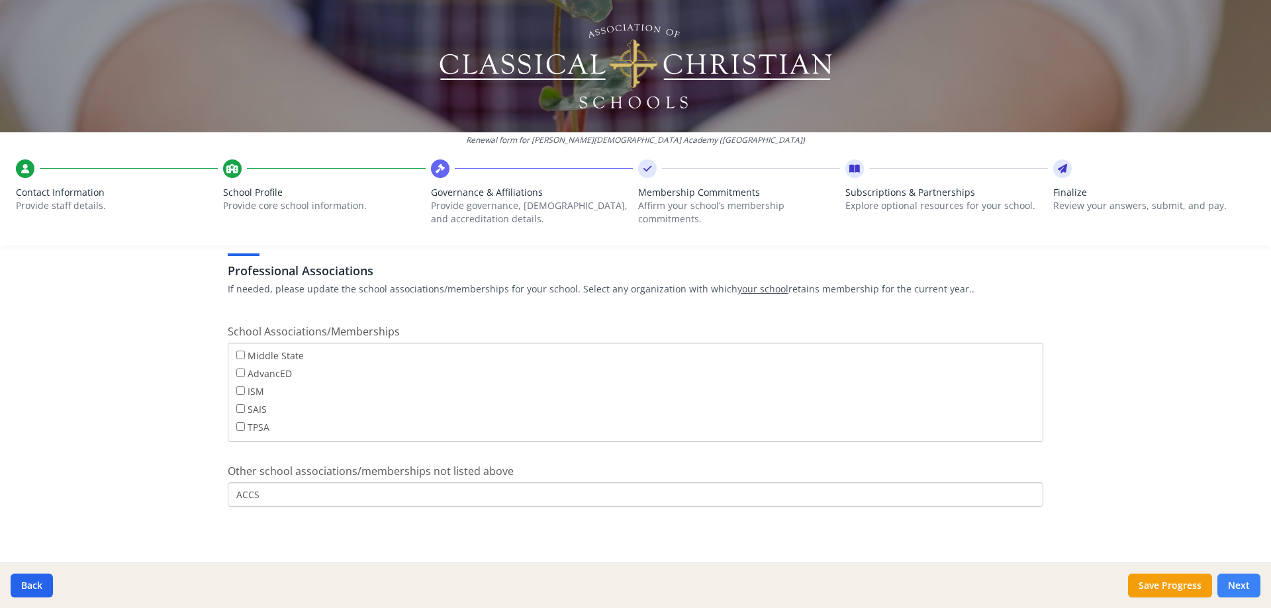
click at [1249, 578] on button "Next" at bounding box center [1238, 586] width 43 height 24
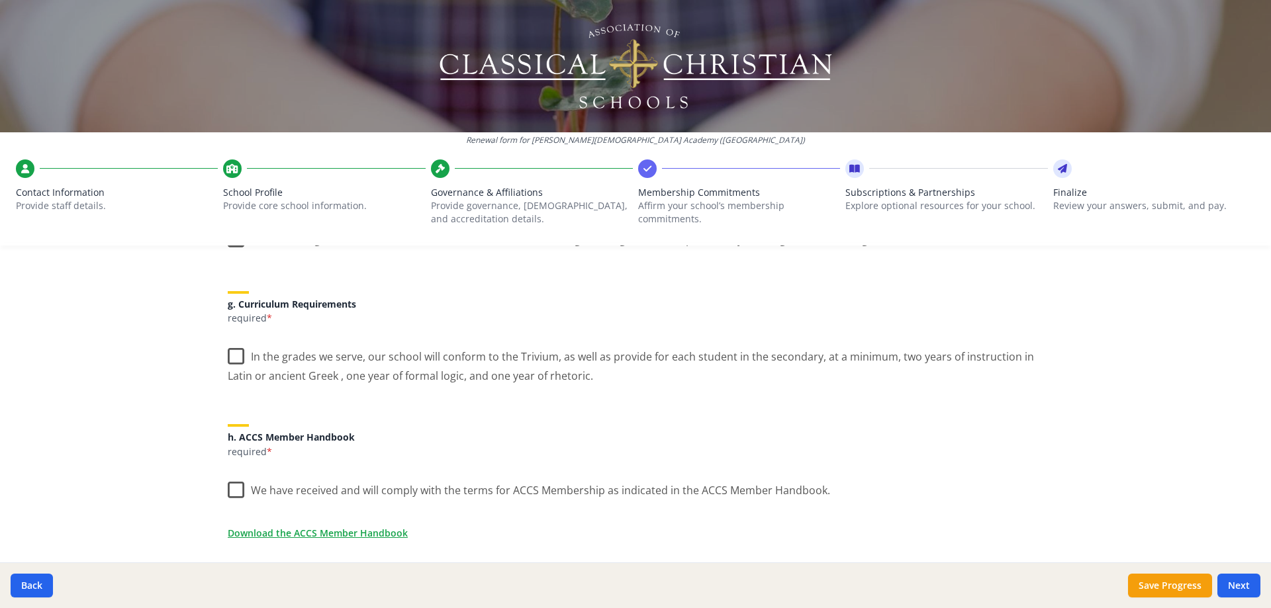
click at [235, 357] on label "In the grades we serve, our school will conform to the Trivium, as well as prov…" at bounding box center [635, 362] width 815 height 44
click at [0, 0] on input "In the grades we serve, our school will conform to the Trivium, as well as prov…" at bounding box center [0, 0] width 0 height 0
click at [234, 484] on label "We have received and will comply with the terms for ACCS Membership as indicate…" at bounding box center [529, 487] width 602 height 28
click at [0, 0] on input "We have received and will comply with the terms for ACCS Membership as indicate…" at bounding box center [0, 0] width 0 height 0
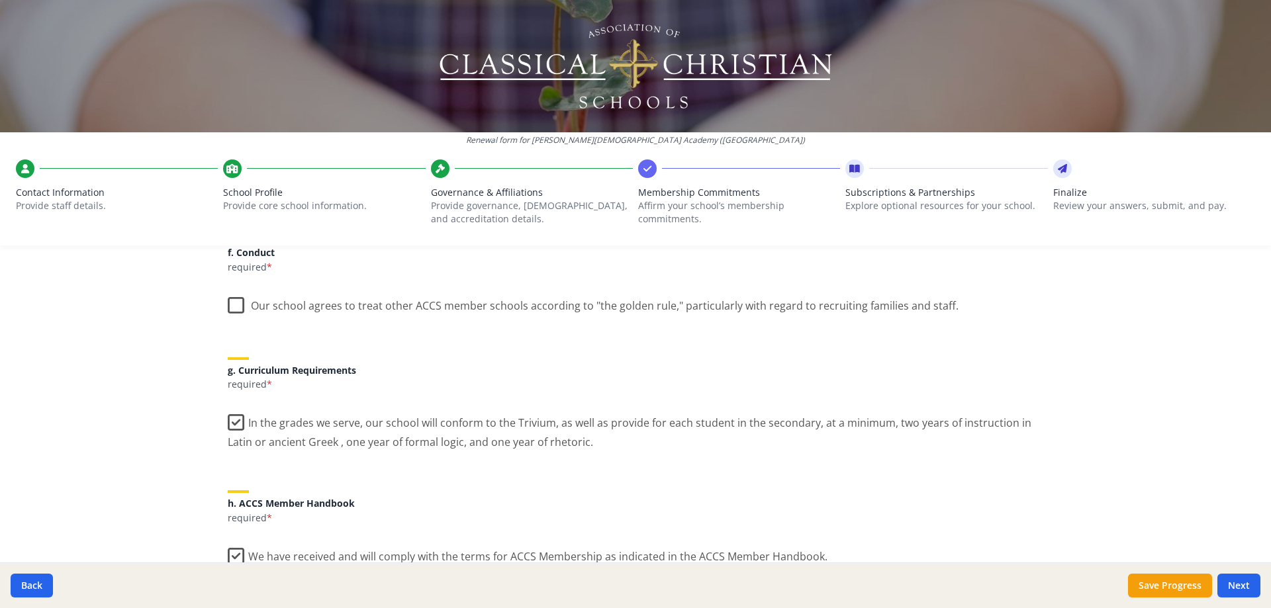
click at [228, 300] on label "Our school agrees to treat other ACCS member schools according to "the golden r…" at bounding box center [593, 303] width 731 height 28
click at [0, 0] on input "Our school agrees to treat other ACCS member schools according to "the golden r…" at bounding box center [0, 0] width 0 height 0
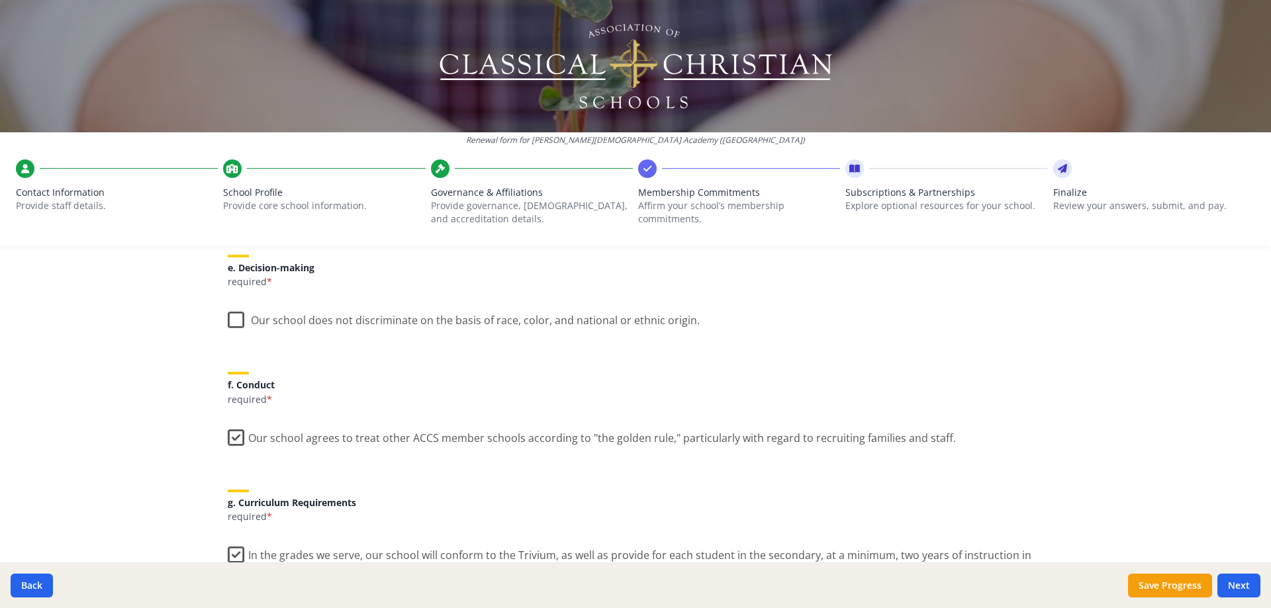
scroll to position [691, 0]
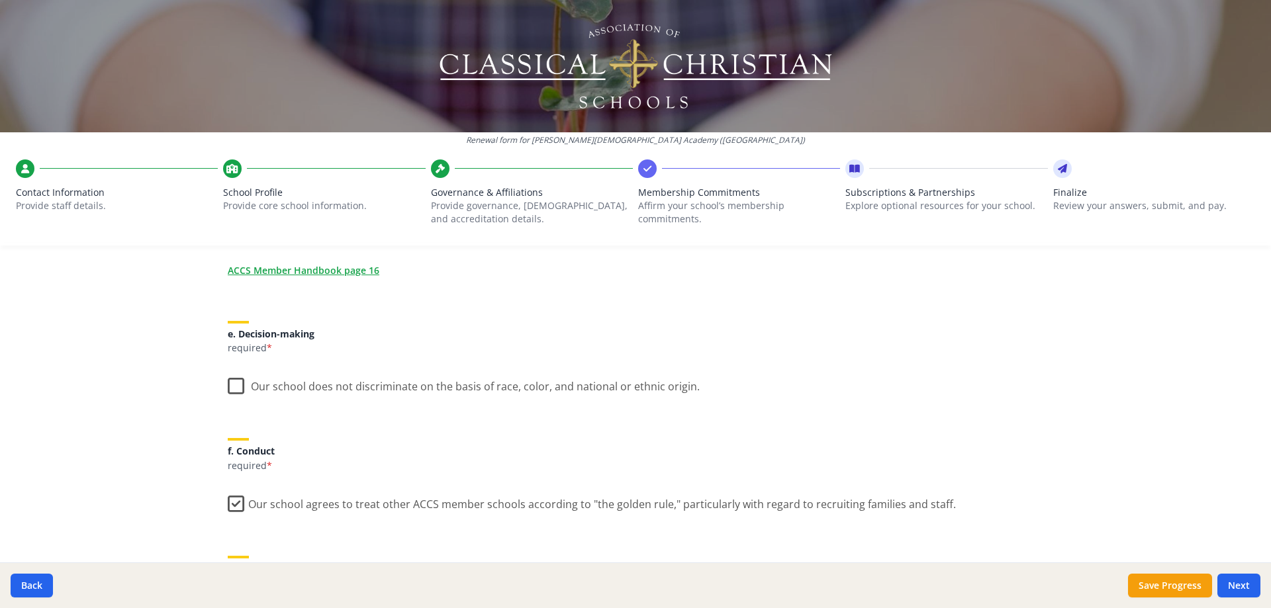
drag, startPoint x: 220, startPoint y: 387, endPoint x: 258, endPoint y: 385, distance: 37.8
click at [220, 387] on div "ACCS Membership Agreement (requirements) As an ACCS member school you are requi…" at bounding box center [635, 317] width 847 height 1440
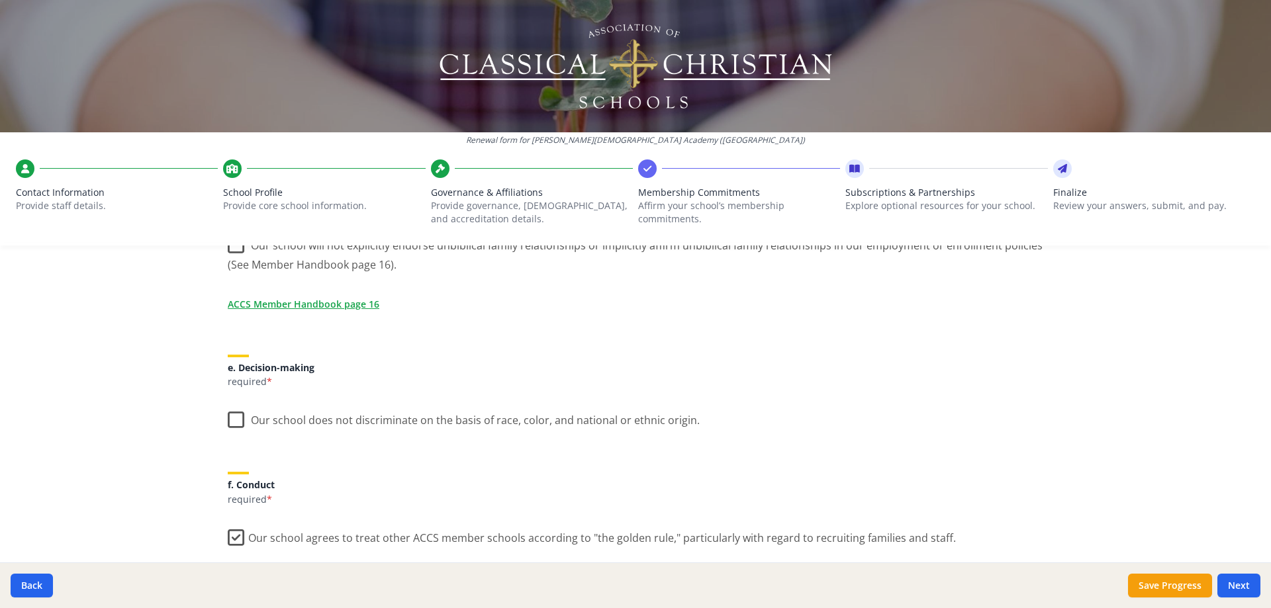
scroll to position [559, 0]
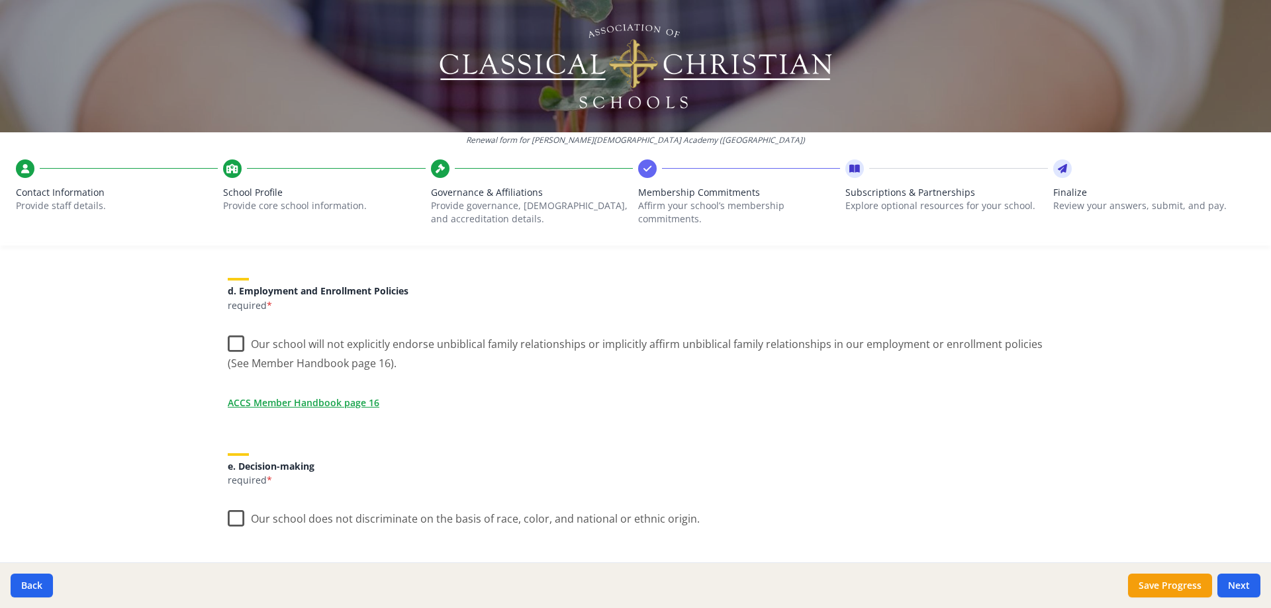
click at [232, 518] on label "Our school does not discriminate on the basis of race, color, and national or e…" at bounding box center [464, 516] width 472 height 28
click at [0, 0] on input "Our school does not discriminate on the basis of race, color, and national or e…" at bounding box center [0, 0] width 0 height 0
click at [232, 341] on label "Our school will not explicitly endorse unbiblical family relationships or impli…" at bounding box center [635, 349] width 815 height 44
click at [0, 0] on input "Our school will not explicitly endorse unbiblical family relationships or impli…" at bounding box center [0, 0] width 0 height 0
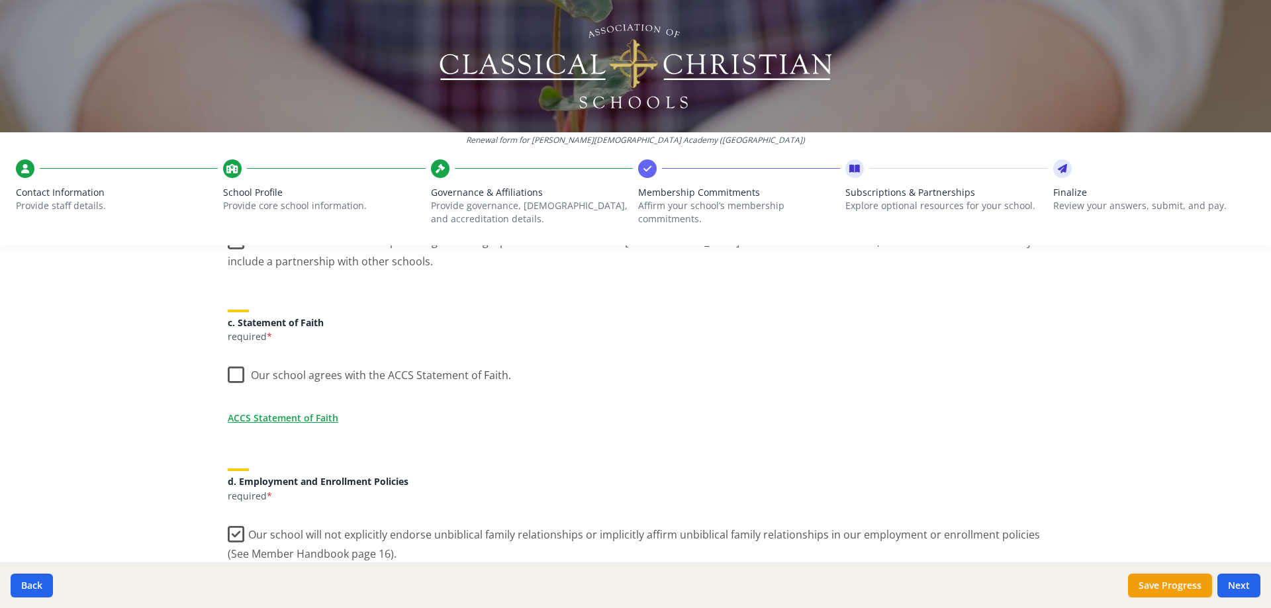
scroll to position [360, 0]
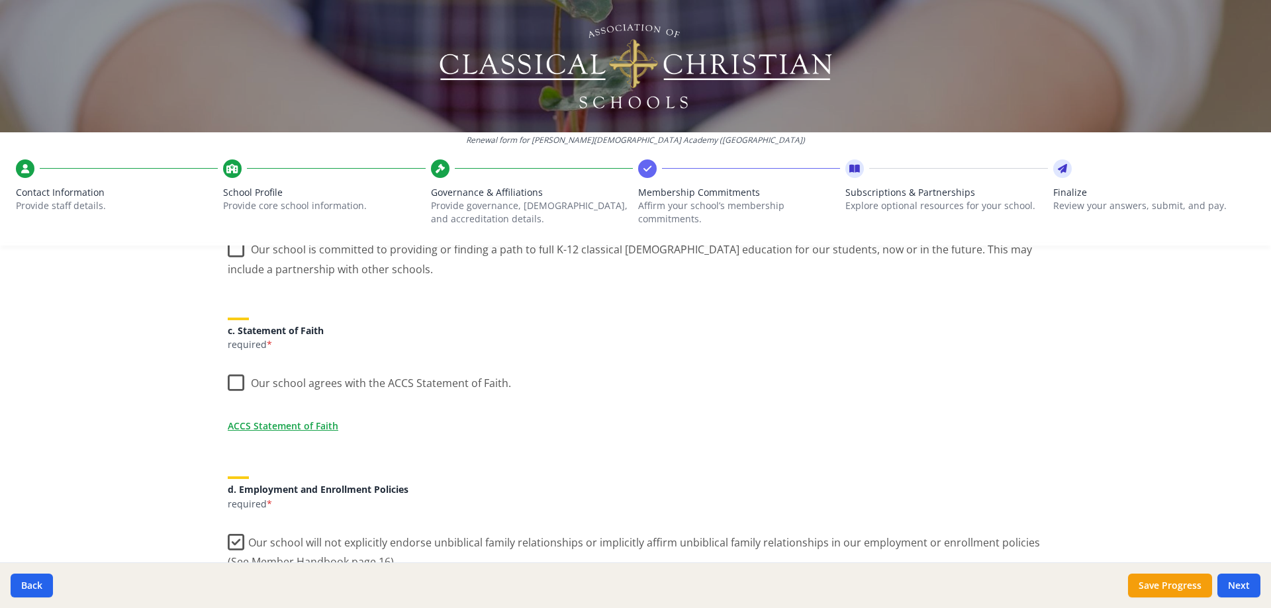
click at [228, 382] on label "Our school agrees with the ACCS Statement of Faith." at bounding box center [369, 380] width 283 height 28
click at [0, 0] on input "Our school agrees with the ACCS Statement of Faith." at bounding box center [0, 0] width 0 height 0
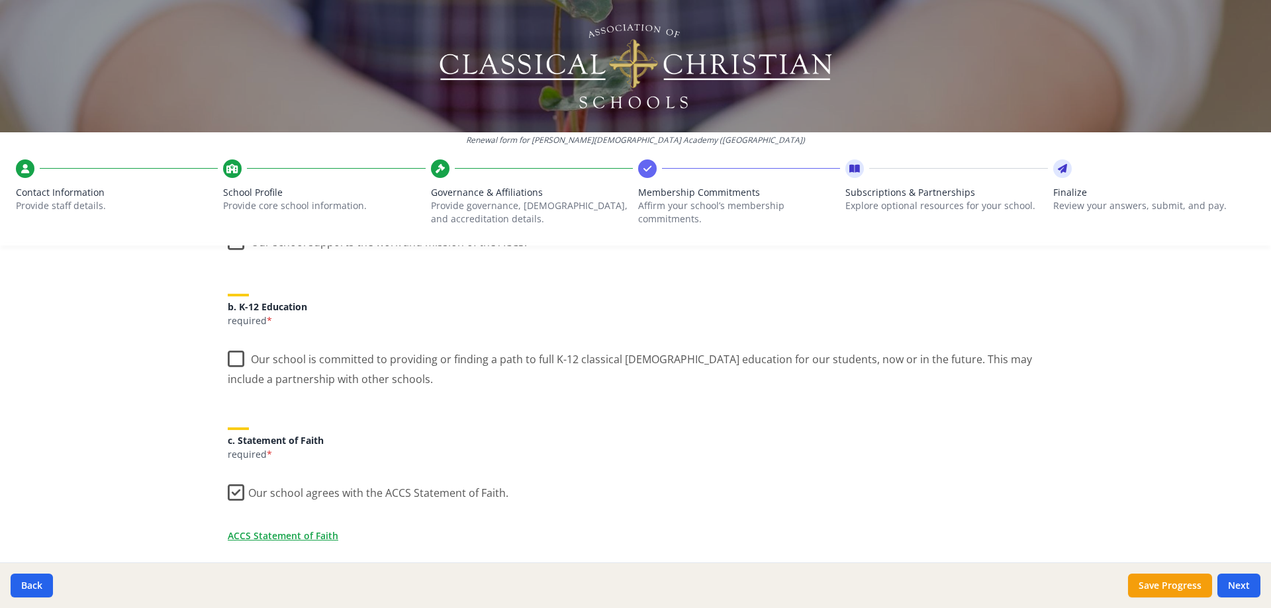
scroll to position [228, 0]
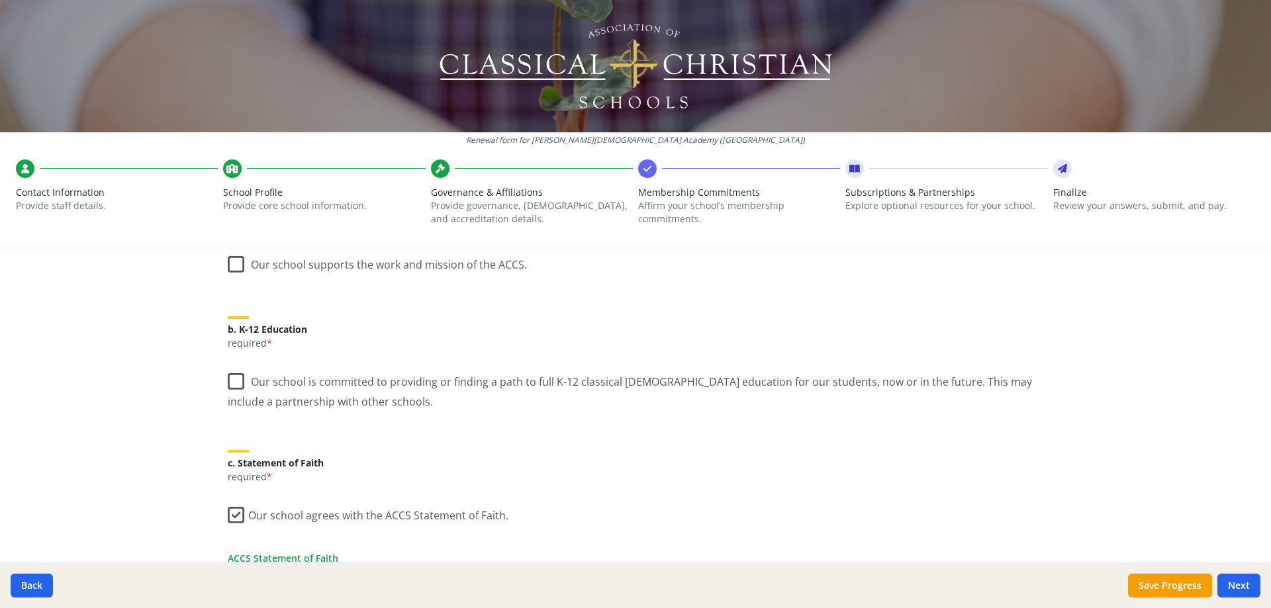
click at [230, 381] on label "Our school is committed to providing or finding a path to full K-12 classical […" at bounding box center [635, 387] width 815 height 44
click at [0, 0] on input "Our school is committed to providing or finding a path to full K-12 classical […" at bounding box center [0, 0] width 0 height 0
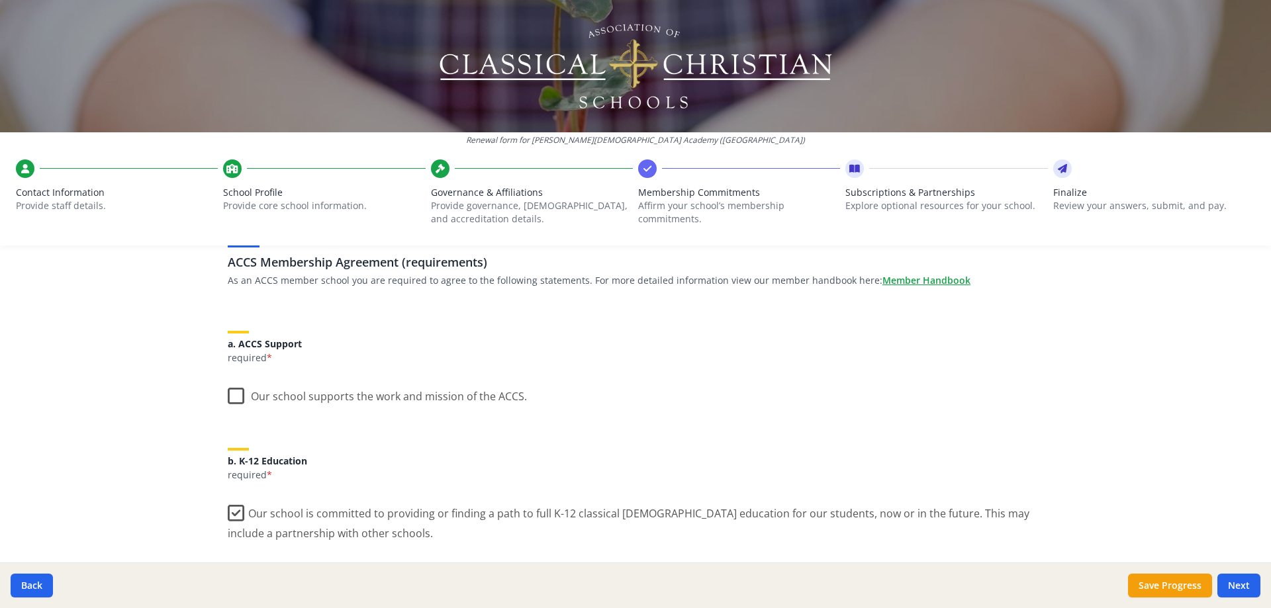
scroll to position [95, 0]
click at [231, 396] on label "Our school supports the work and mission of the ACCS." at bounding box center [377, 394] width 299 height 28
click at [0, 0] on input "Our school supports the work and mission of the ACCS." at bounding box center [0, 0] width 0 height 0
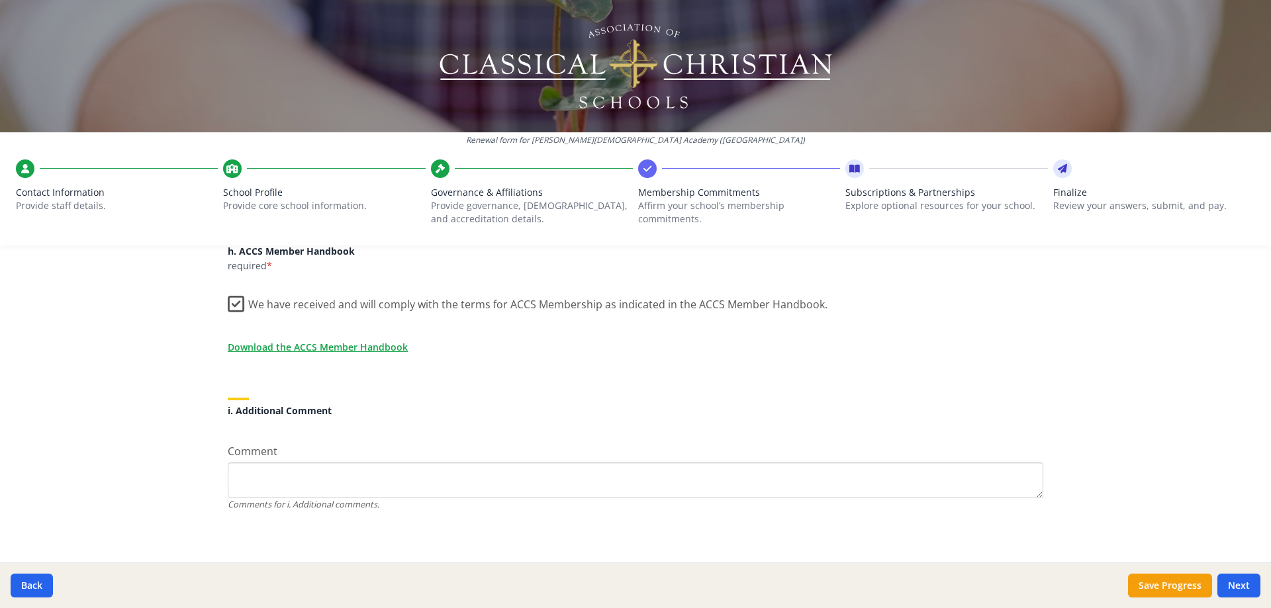
scroll to position [1146, 0]
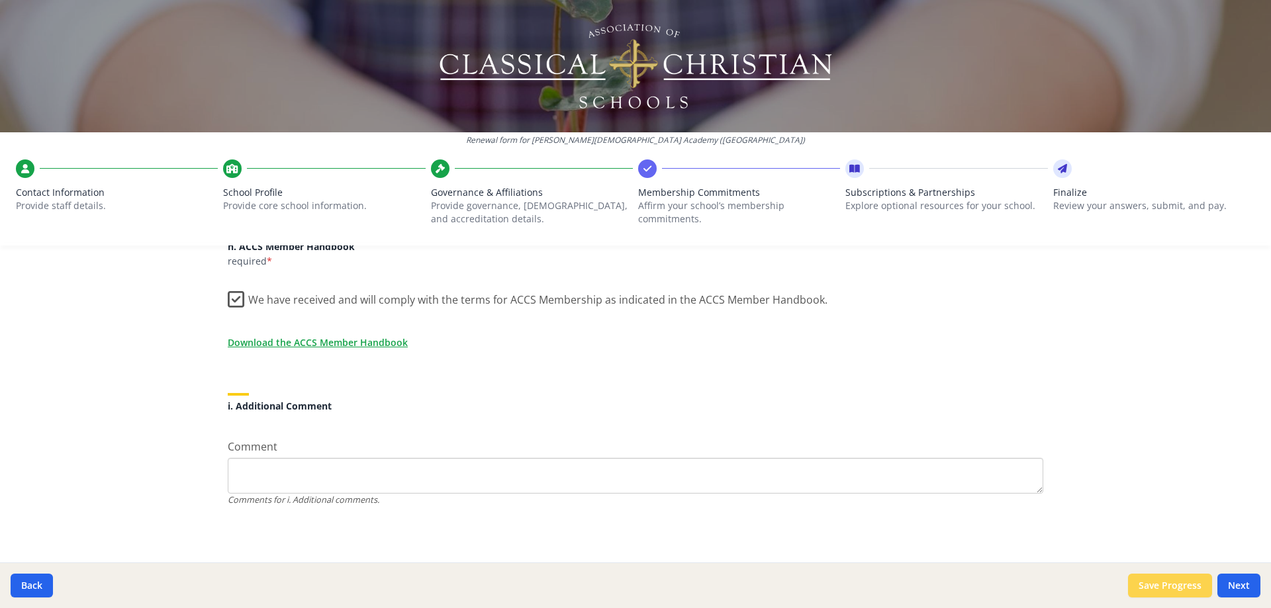
click at [1174, 580] on button "Save Progress" at bounding box center [1170, 586] width 84 height 24
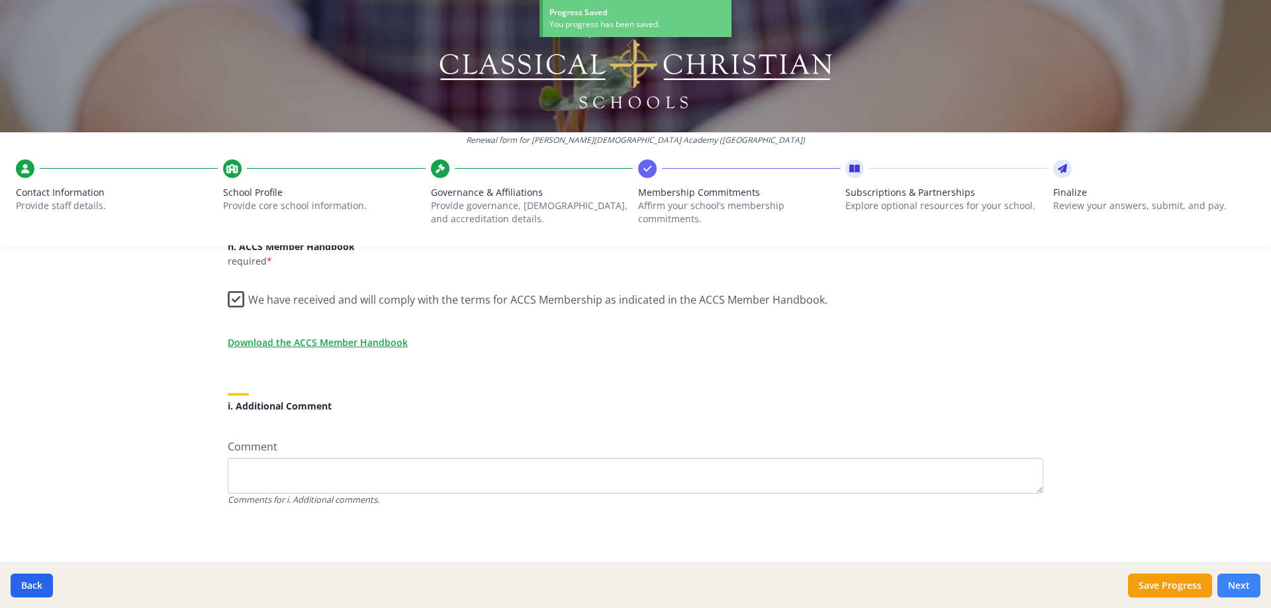
click at [1244, 582] on button "Next" at bounding box center [1238, 586] width 43 height 24
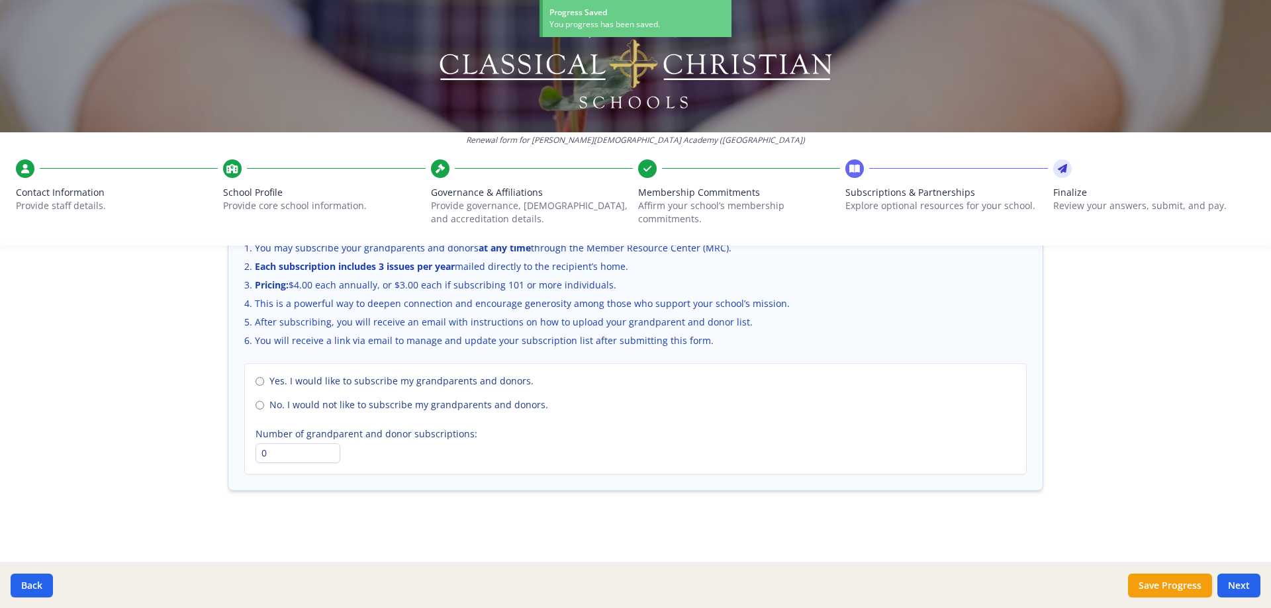
scroll to position [905, 0]
click at [248, 406] on div "Yes. I would like to subscribe my grandparents and donors. No. I would not like…" at bounding box center [635, 418] width 782 height 111
click at [256, 405] on input "No. I would not like to subscribe my grandparents and donors." at bounding box center [259, 405] width 9 height 9
radio input "true"
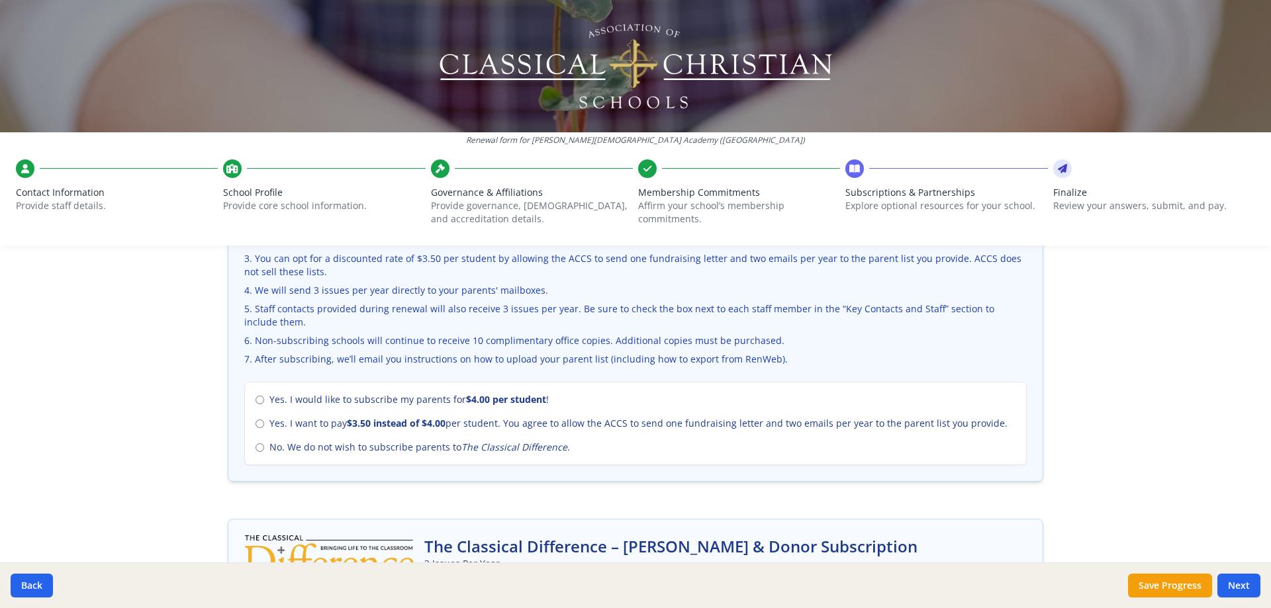
scroll to position [529, 0]
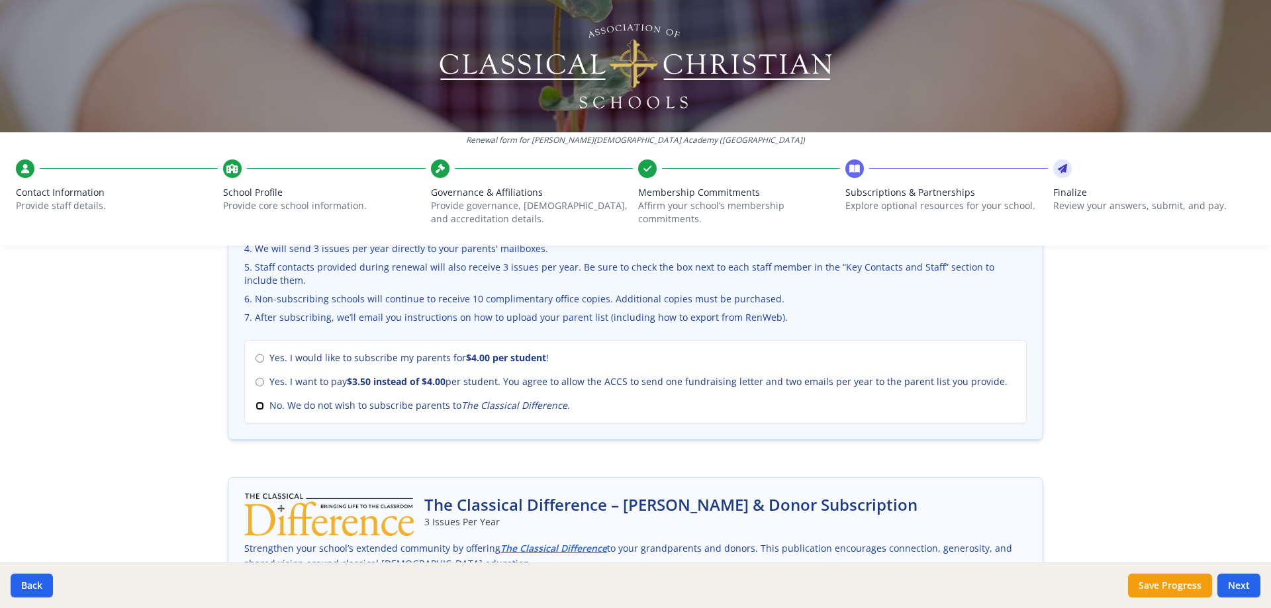
click at [256, 404] on input "No. We do not wish to subscribe parents to The Classical Difference ." at bounding box center [259, 406] width 9 height 9
radio input "true"
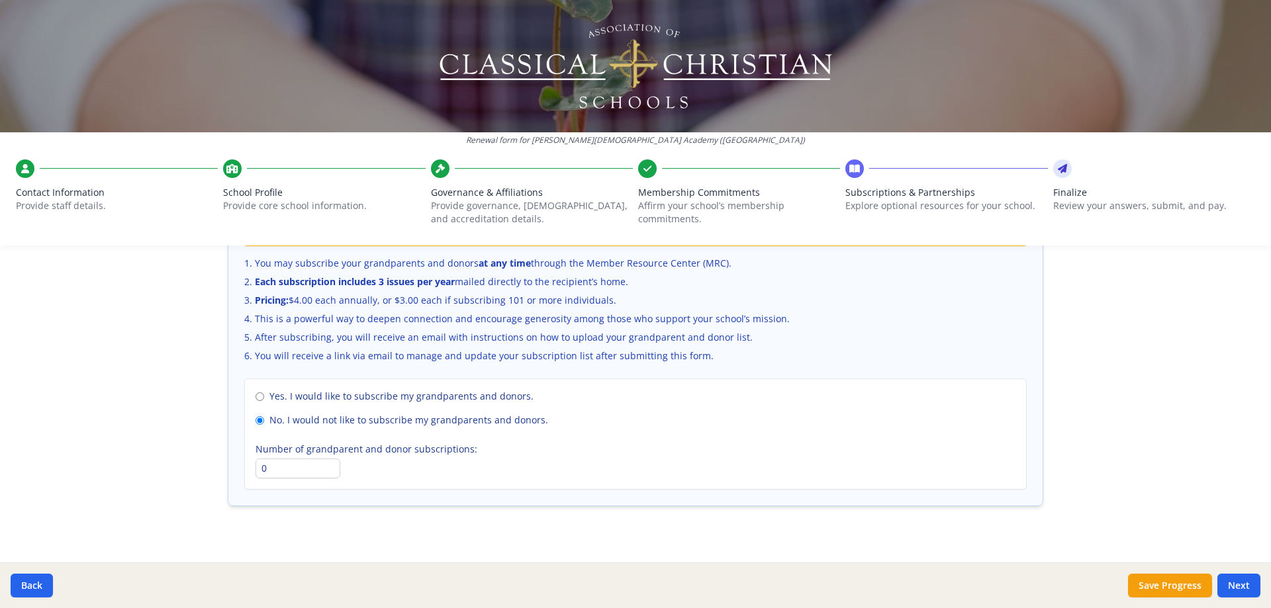
scroll to position [905, 0]
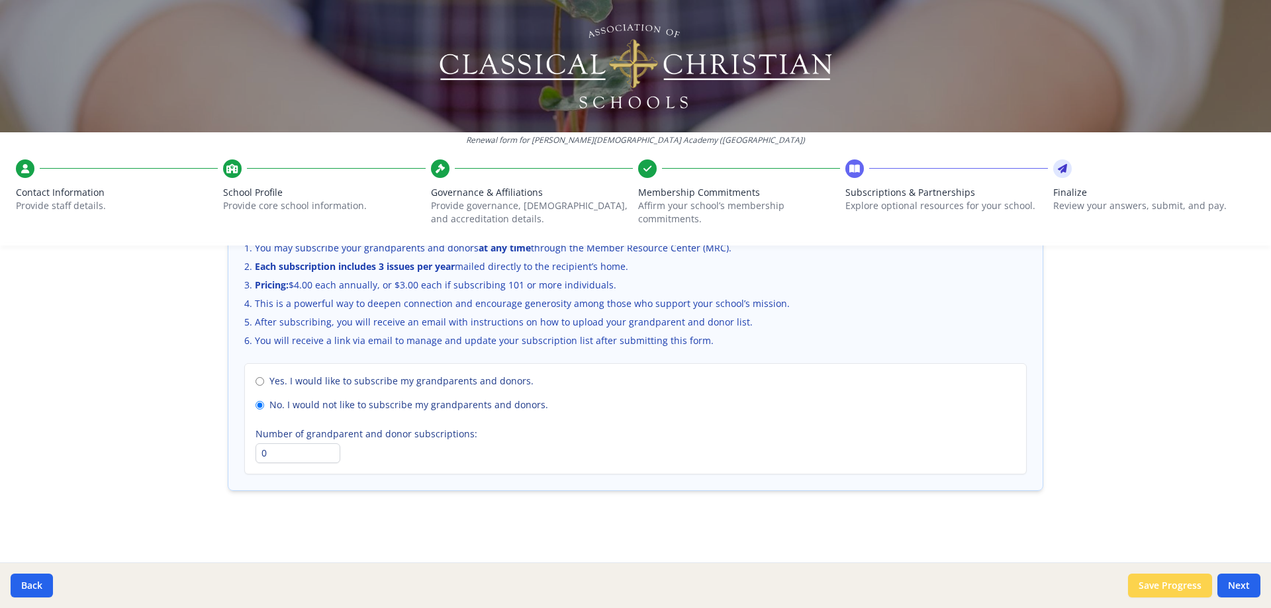
click at [1166, 582] on button "Save Progress" at bounding box center [1170, 586] width 84 height 24
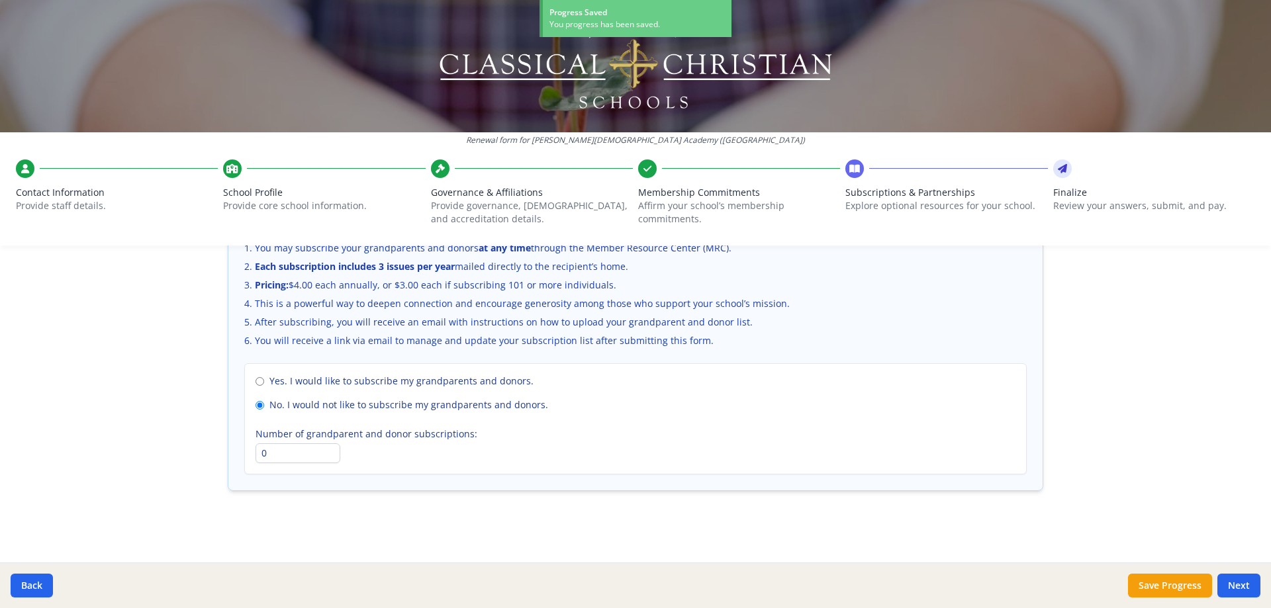
click at [1242, 585] on button "Next" at bounding box center [1238, 586] width 43 height 24
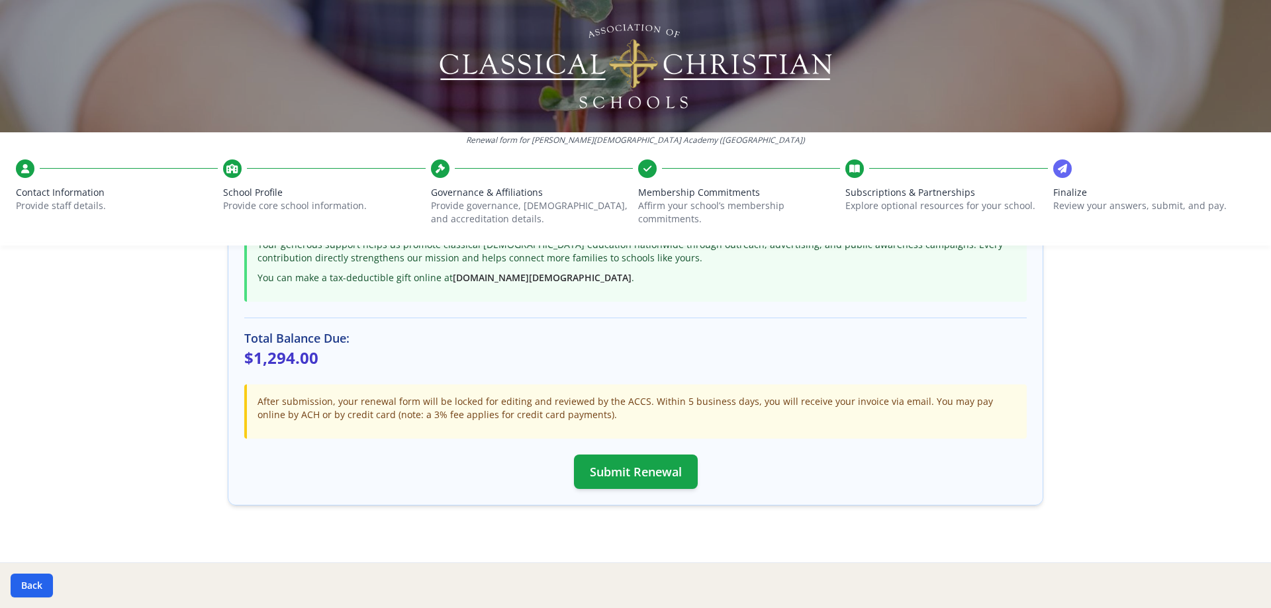
scroll to position [345, 0]
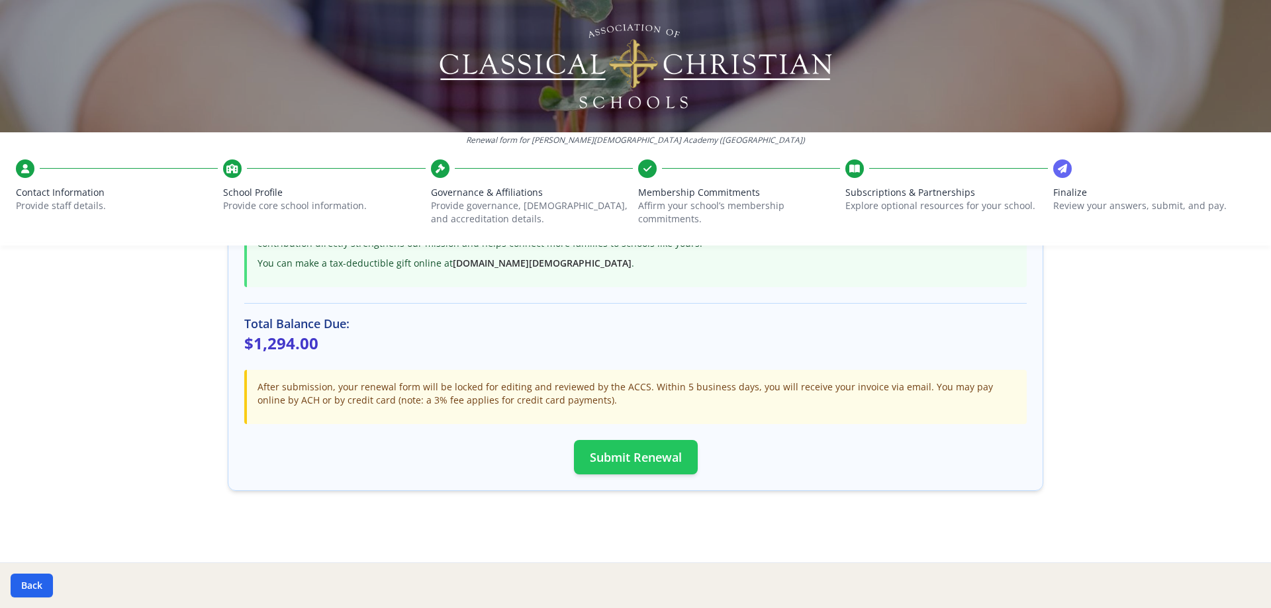
click at [648, 453] on button "Submit Renewal" at bounding box center [636, 457] width 124 height 34
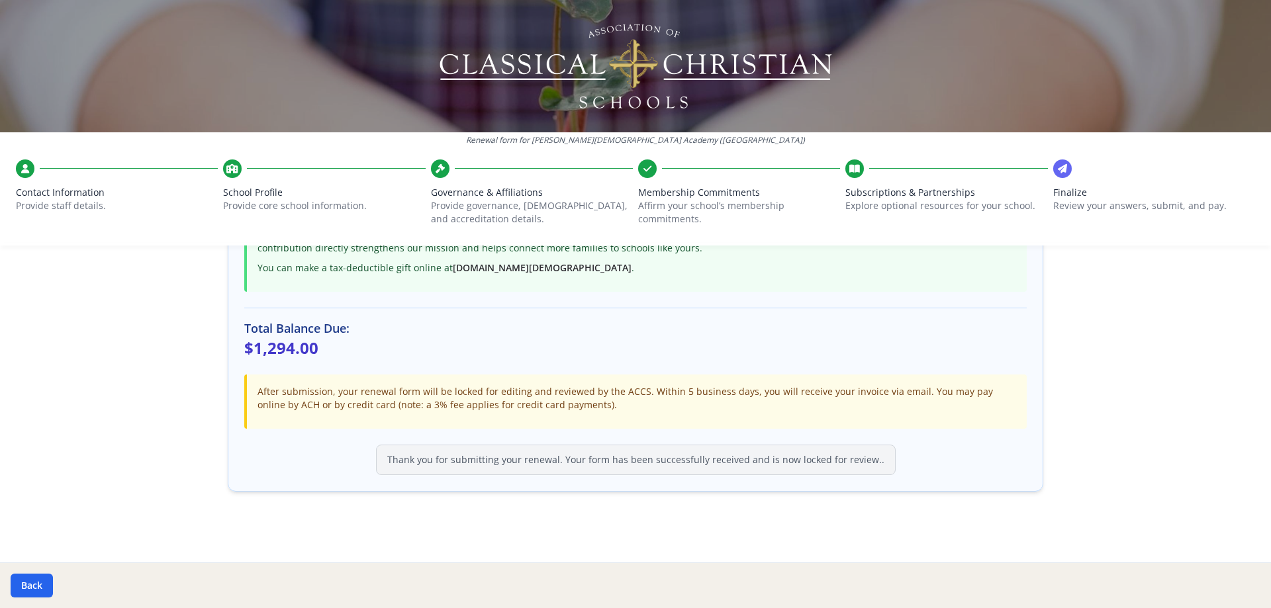
scroll to position [342, 0]
